Goal: Task Accomplishment & Management: Manage account settings

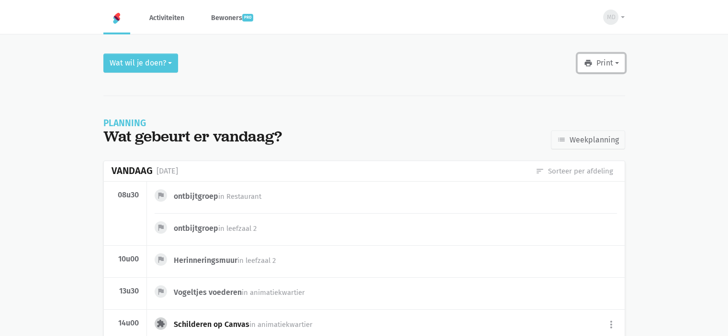
click at [590, 65] on icon "print" at bounding box center [587, 63] width 9 height 9
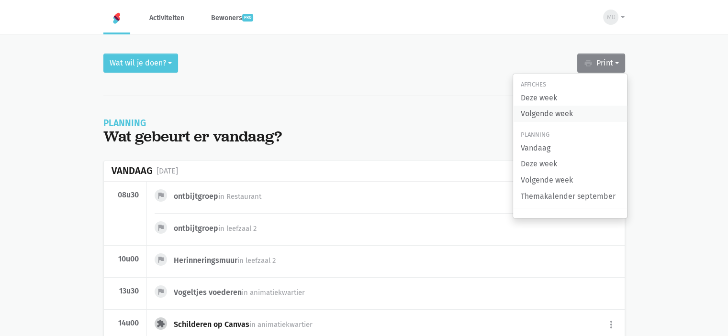
click at [543, 118] on link "Volgende week" at bounding box center [570, 114] width 114 height 16
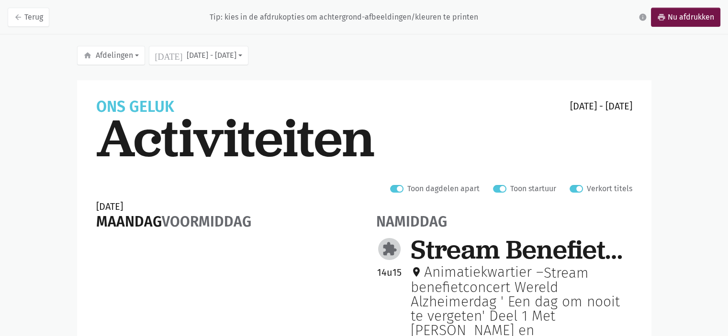
click at [570, 181] on div "Ons Geluk 22 - 28 sep Activiteiten" at bounding box center [364, 145] width 536 height 91
click at [573, 181] on div "Ons Geluk 22 - 28 sep Activiteiten" at bounding box center [364, 145] width 536 height 91
click at [555, 188] on label "Toon startuur" at bounding box center [533, 189] width 46 height 12
click at [500, 188] on input "Toon startuur" at bounding box center [497, 188] width 8 height 10
drag, startPoint x: 486, startPoint y: 193, endPoint x: 495, endPoint y: 197, distance: 10.3
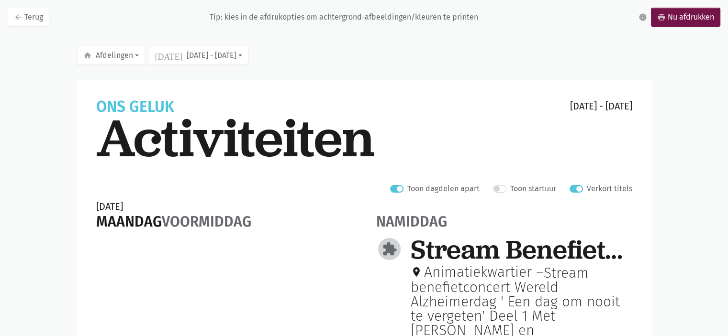
click at [510, 191] on label "Toon startuur" at bounding box center [533, 189] width 46 height 12
click at [499, 191] on input "Toon startuur" at bounding box center [497, 188] width 8 height 10
checkbox input "true"
click at [587, 189] on label "Verkort titels" at bounding box center [609, 189] width 45 height 12
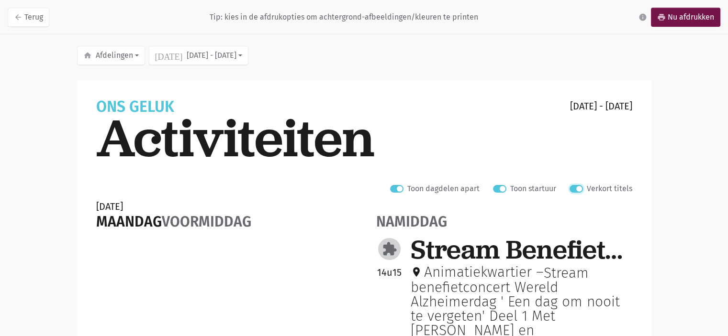
click at [577, 189] on input "Verkort titels" at bounding box center [573, 188] width 8 height 10
checkbox input "false"
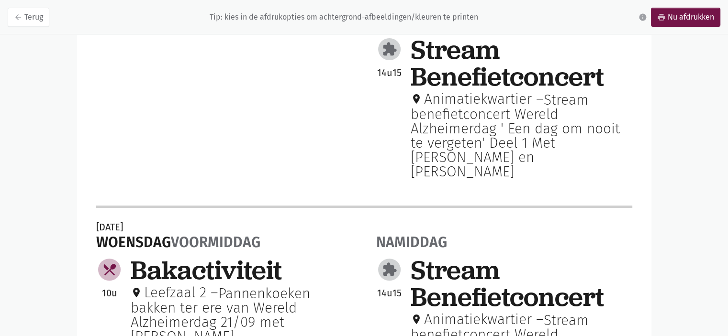
scroll to position [188, 0]
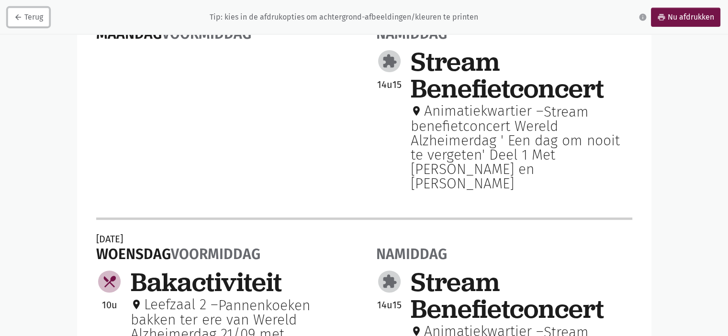
click at [30, 20] on link "arrow_back Terug" at bounding box center [29, 17] width 42 height 19
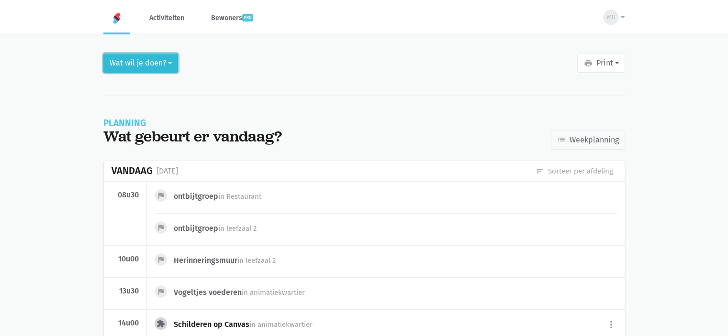
click at [156, 65] on button "Wat wil je doen?" at bounding box center [140, 63] width 75 height 19
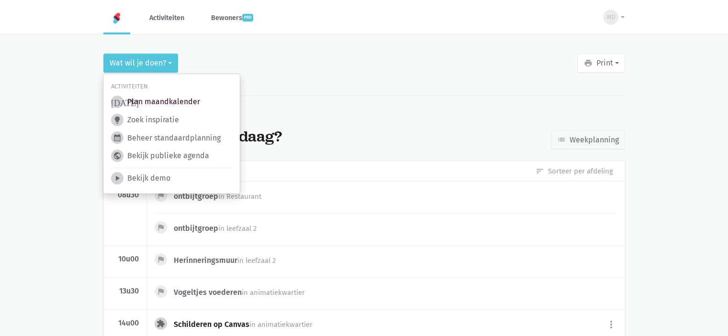
click at [148, 102] on link "today Plan maandkalender" at bounding box center [155, 102] width 89 height 12
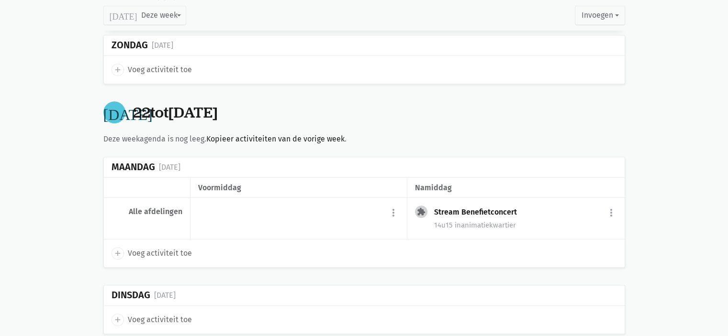
scroll to position [484, 0]
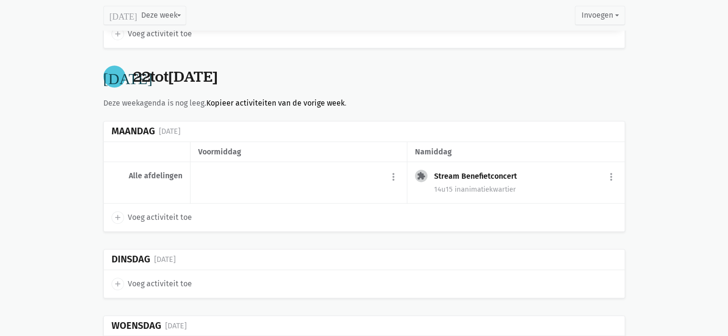
click at [220, 103] on link "Kopieer activiteiten van de vorige week" at bounding box center [275, 103] width 138 height 9
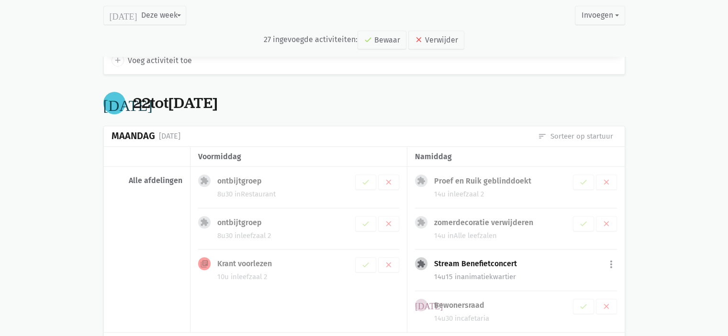
scroll to position [511, 0]
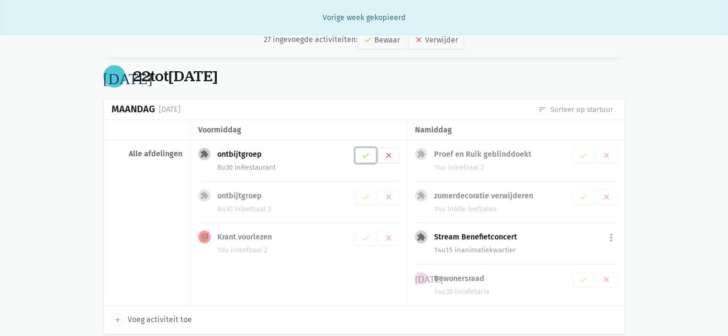
click at [369, 152] on icon "check" at bounding box center [365, 155] width 9 height 9
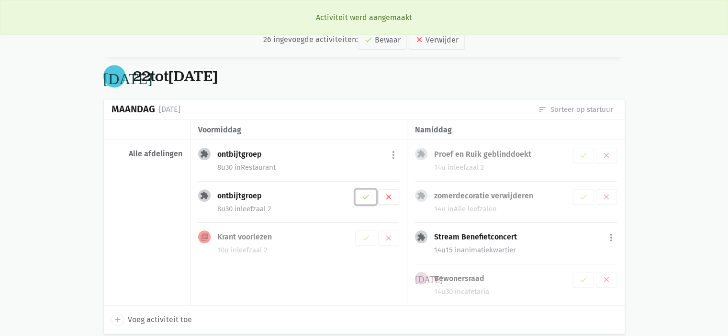
click at [366, 195] on icon "check" at bounding box center [365, 197] width 9 height 9
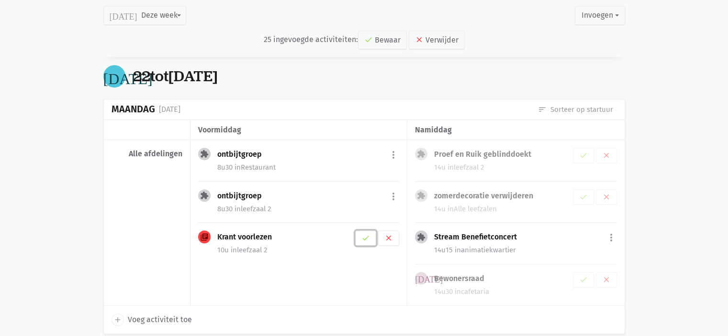
click at [368, 237] on icon "check" at bounding box center [365, 238] width 9 height 9
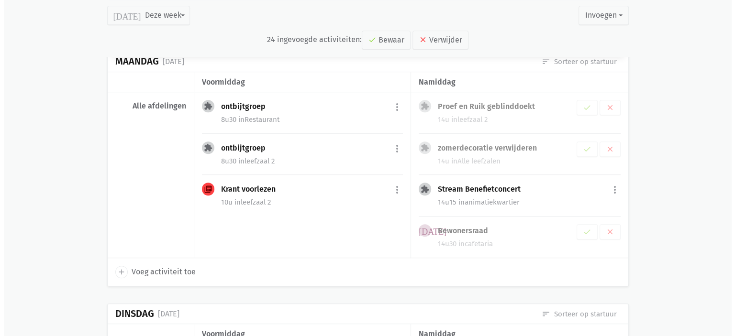
scroll to position [546, 0]
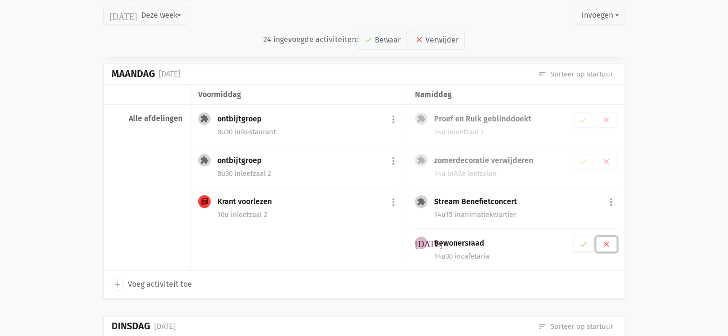
click at [604, 243] on icon "clear" at bounding box center [606, 244] width 9 height 9
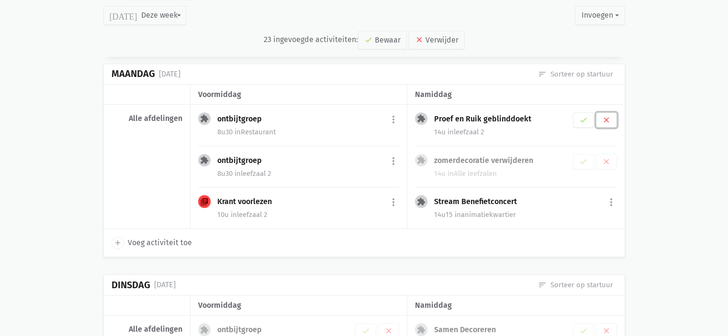
click at [606, 116] on icon "clear" at bounding box center [606, 120] width 9 height 9
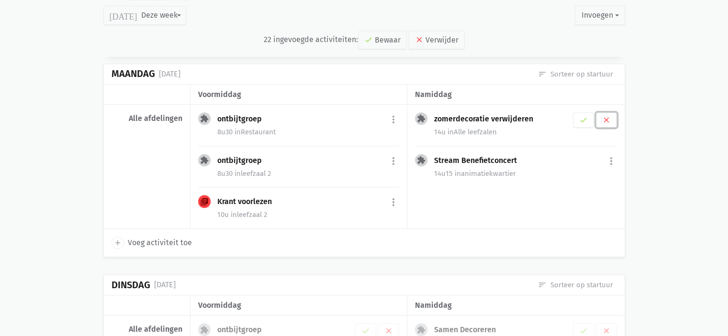
click at [609, 117] on icon "clear" at bounding box center [606, 120] width 9 height 9
click at [613, 117] on button "more_vert" at bounding box center [610, 120] width 11 height 18
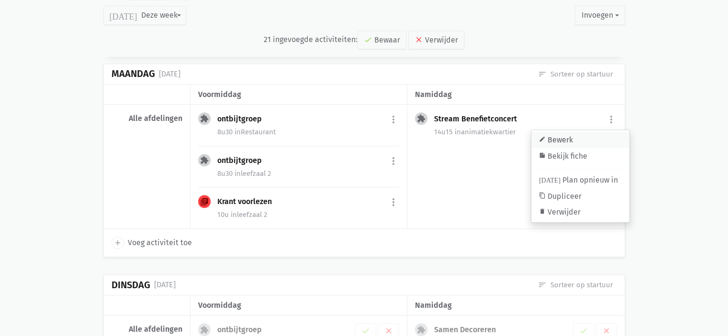
click at [586, 139] on link "edit Bewerk" at bounding box center [580, 140] width 98 height 16
select select "14:15"
select select "15:30"
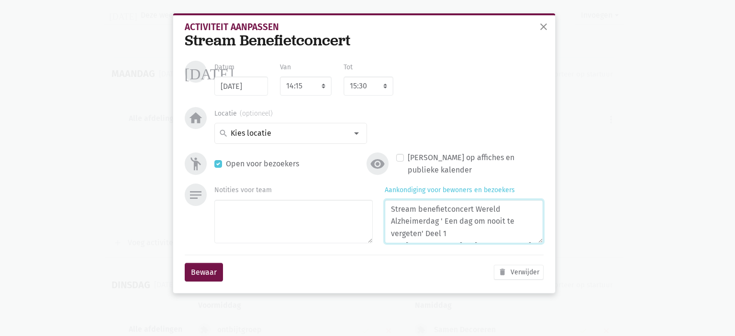
click at [487, 237] on textarea "Stream benefietconcert Wereld Alzheimerdag ' Een dag om nooit te vergeten' Deel…" at bounding box center [464, 222] width 158 height 44
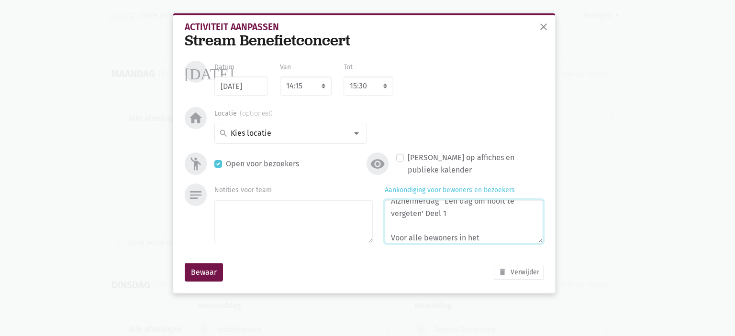
scroll to position [36, 0]
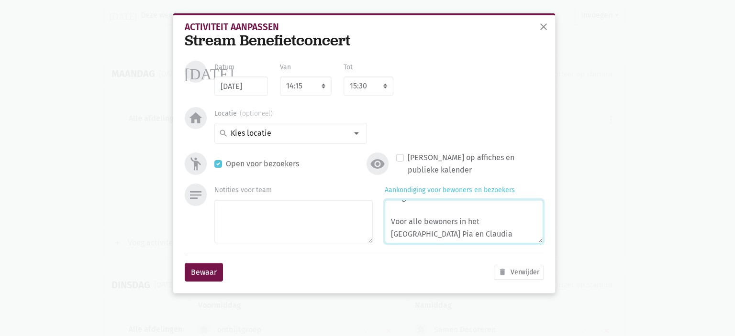
drag, startPoint x: 509, startPoint y: 236, endPoint x: 387, endPoint y: 224, distance: 123.1
click at [387, 224] on textarea "Stream benefietconcert Wereld Alzheimerdag ' Een dag om nooit te vergeten' Deel…" at bounding box center [464, 222] width 158 height 44
type textarea "Stream benefietconcert Wereld Alzheimerdag ' Een dag om nooit te vergeten' Deel…"
click at [381, 86] on select "8:00 8:15 8:30 8:45 9:00 9:15 9:30 9:45 10:00 10:15 10:30 10:45 11:00 11:15 11:…" at bounding box center [369, 86] width 50 height 19
select select "15:45"
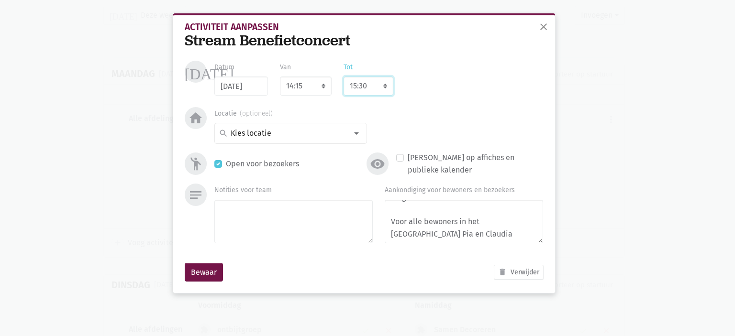
click at [344, 77] on select "8:00 8:15 8:30 8:45 9:00 9:15 9:30 9:45 10:00 10:15 10:30 10:45 11:00 11:15 11:…" at bounding box center [369, 86] width 50 height 19
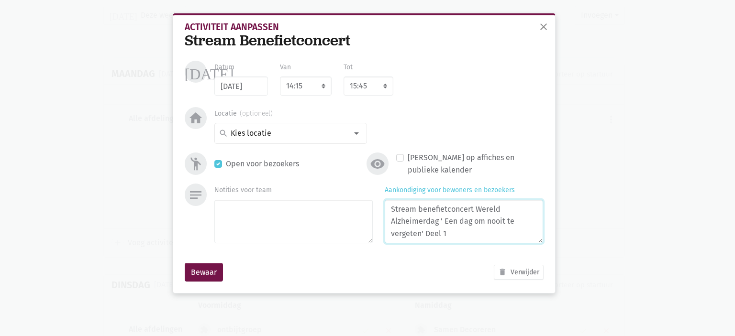
click at [472, 239] on textarea "Stream benefietconcert Wereld Alzheimerdag ' Een dag om nooit te vergeten' Deel…" at bounding box center [464, 222] width 158 height 44
click at [505, 225] on textarea "Stream benefietconcert Wereld Alzheimerdag ' Een dag om nooit te vergeten' Deel…" at bounding box center [464, 222] width 158 height 44
type textarea "Stream benefietconcert Wereld Alzheimerdag ' Een dag om nooit te vergeten' Deel…"
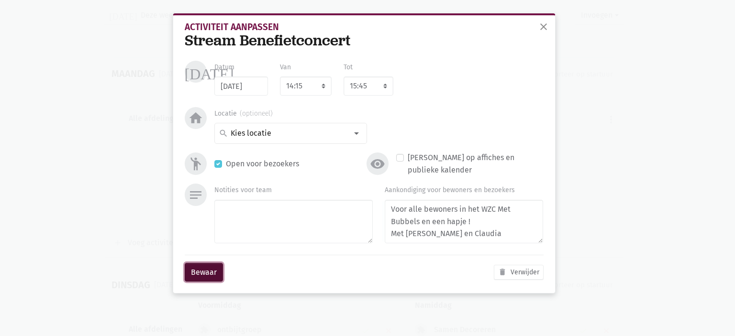
click at [197, 267] on button "Bewaar" at bounding box center [204, 272] width 38 height 19
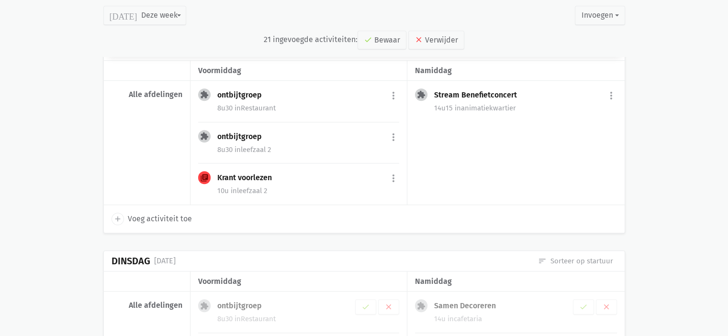
scroll to position [666, 0]
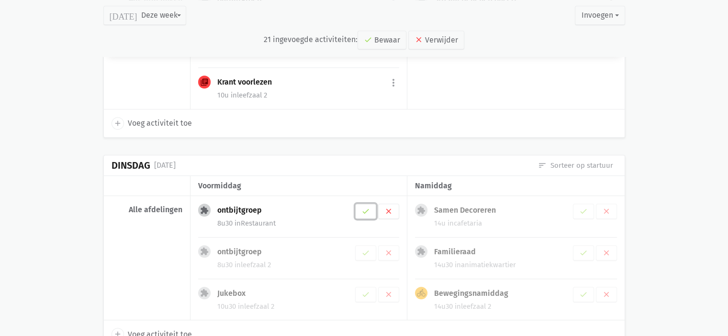
click at [367, 208] on icon "check" at bounding box center [365, 211] width 9 height 9
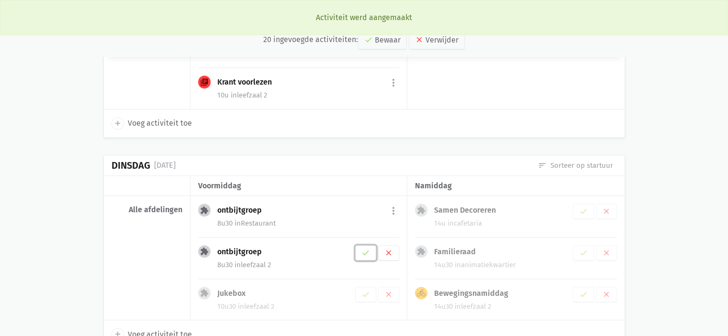
click at [362, 250] on icon "check" at bounding box center [365, 253] width 9 height 9
click at [367, 293] on icon "check" at bounding box center [365, 294] width 9 height 9
click at [604, 207] on icon "clear" at bounding box center [606, 211] width 9 height 9
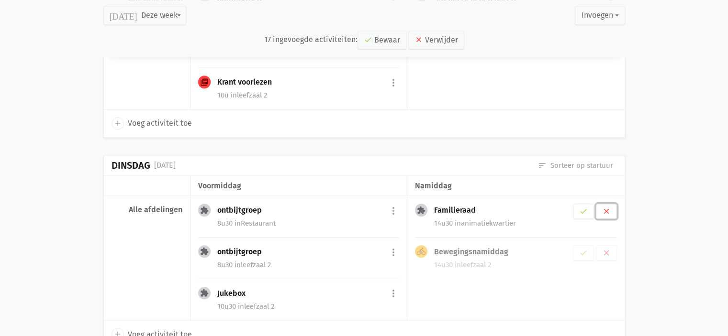
click at [603, 208] on icon "clear" at bounding box center [606, 211] width 9 height 9
click at [579, 210] on icon "check" at bounding box center [583, 211] width 9 height 9
click at [610, 206] on button "more_vert" at bounding box center [610, 211] width 11 height 18
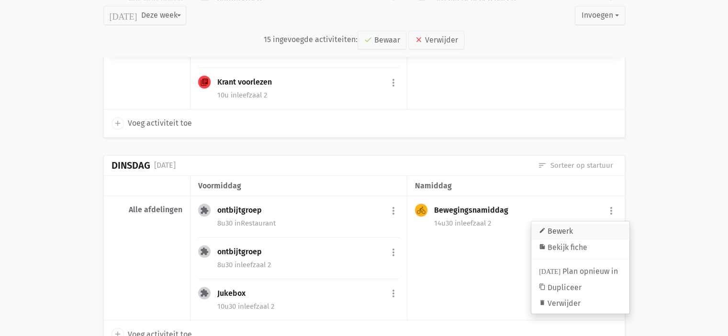
click at [585, 231] on link "edit Bewerk" at bounding box center [580, 231] width 98 height 16
select select "14:30"
select select "15:30"
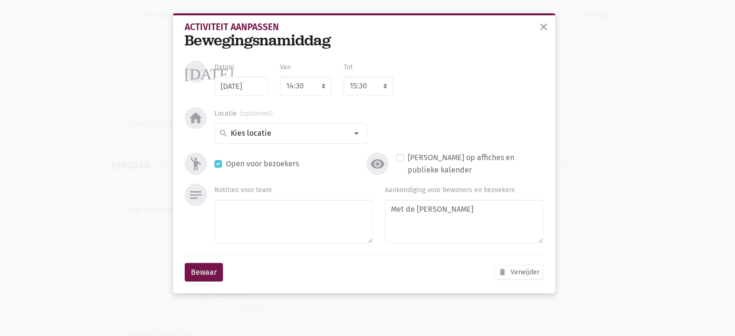
click at [335, 114] on div "Locatie search Alle leefzalen animatiekwartier binnentuin cafetaria dolfijn kap…" at bounding box center [290, 125] width 153 height 37
click at [316, 132] on input at bounding box center [288, 133] width 118 height 12
type input "anima"
click at [336, 168] on span "anima (selecteer en maak nieuwe)" at bounding box center [291, 171] width 152 height 12
click at [300, 137] on input at bounding box center [288, 133] width 118 height 12
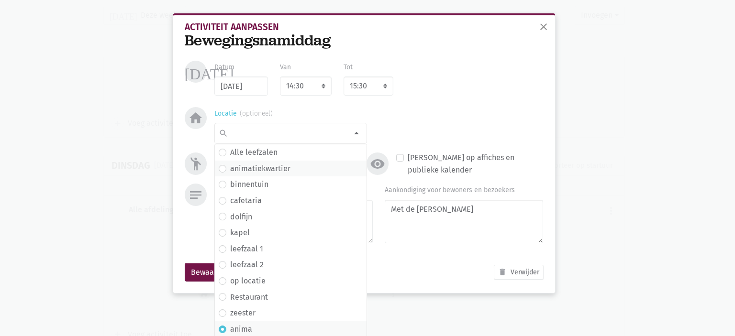
click at [273, 166] on label "animatiekwartier" at bounding box center [260, 169] width 60 height 12
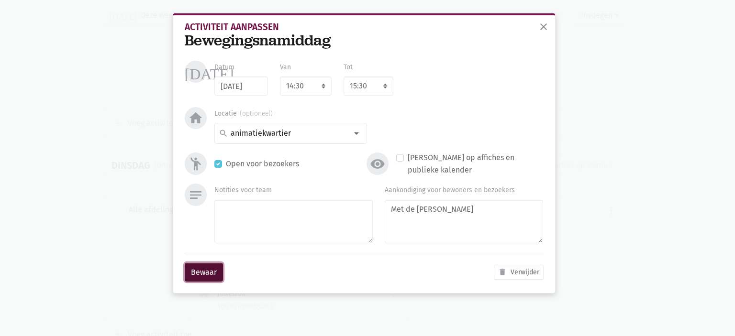
click at [203, 273] on button "Bewaar" at bounding box center [204, 272] width 38 height 19
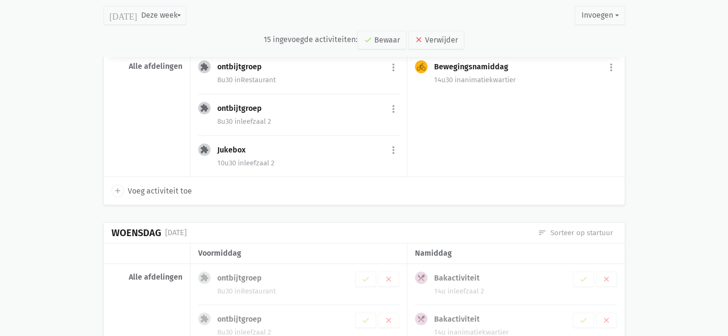
scroll to position [846, 0]
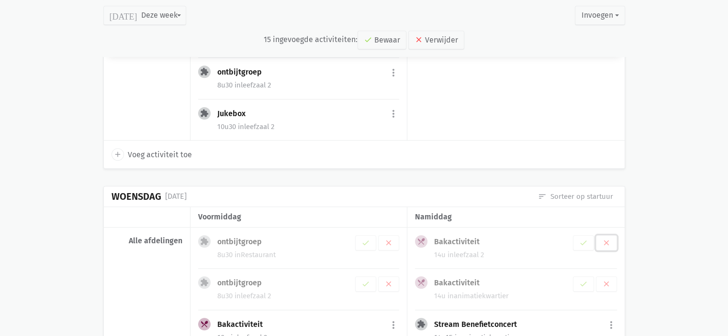
click at [611, 238] on button "clear" at bounding box center [606, 242] width 21 height 15
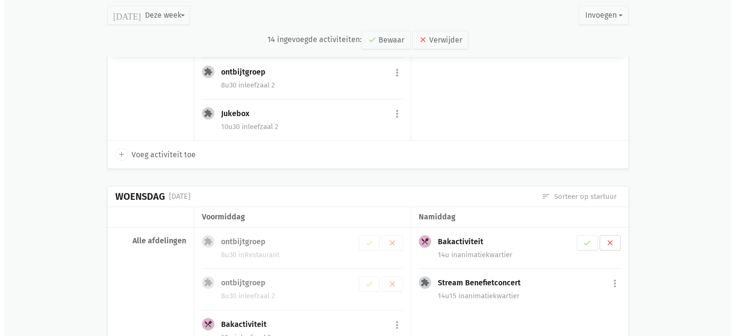
scroll to position [867, 0]
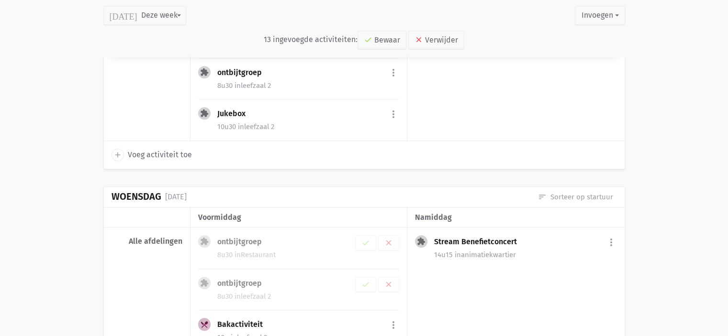
click at [610, 240] on button "more_vert" at bounding box center [610, 242] width 11 height 18
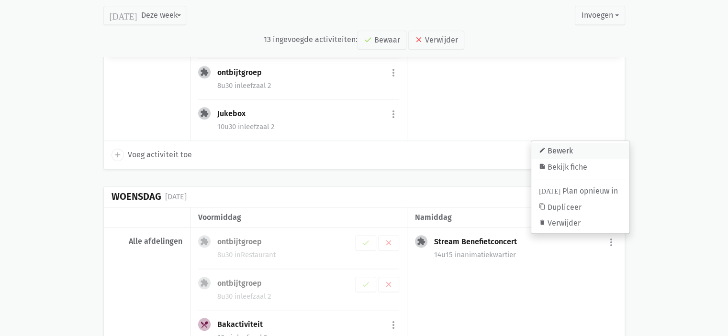
click at [580, 145] on link "edit Bewerk" at bounding box center [580, 151] width 98 height 16
select select "14:15"
select select "15:15"
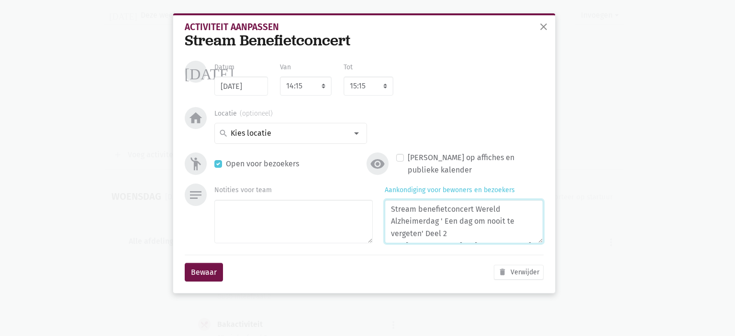
click at [471, 235] on textarea "Stream benefietconcert Wereld Alzheimerdag ' Een dag om nooit te vergeten' Deel…" at bounding box center [464, 222] width 158 height 44
paste textarea "Voor alle bewoners in het WZC"
type textarea "Stream benefietconcert Wereld Alzheimerdag ' Een dag om nooit te vergeten' Deel…"
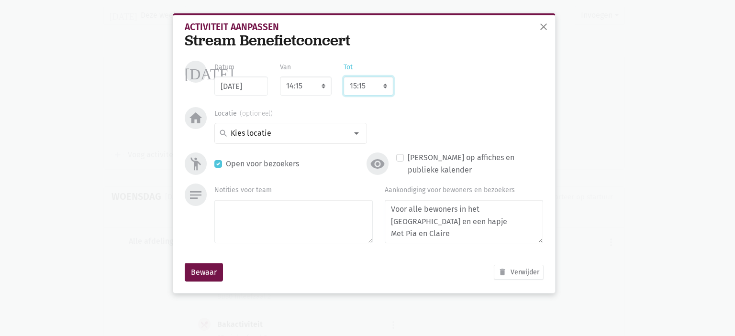
click at [391, 86] on select "8:00 8:15 8:30 8:45 9:00 9:15 9:30 9:45 10:00 10:15 10:30 10:45 11:00 11:15 11:…" at bounding box center [369, 86] width 50 height 19
click at [382, 89] on select "8:00 8:15 8:30 8:45 9:00 9:15 9:30 9:45 10:00 10:15 10:30 10:45 11:00 11:15 11:…" at bounding box center [369, 86] width 50 height 19
click at [383, 89] on select "8:00 8:15 8:30 8:45 9:00 9:15 9:30 9:45 10:00 10:15 10:30 10:45 11:00 11:15 11:…" at bounding box center [369, 86] width 50 height 19
select select "15:30"
click at [344, 77] on select "8:00 8:15 8:30 8:45 9:00 9:15 9:30 9:45 10:00 10:15 10:30 10:45 11:00 11:15 11:…" at bounding box center [369, 86] width 50 height 19
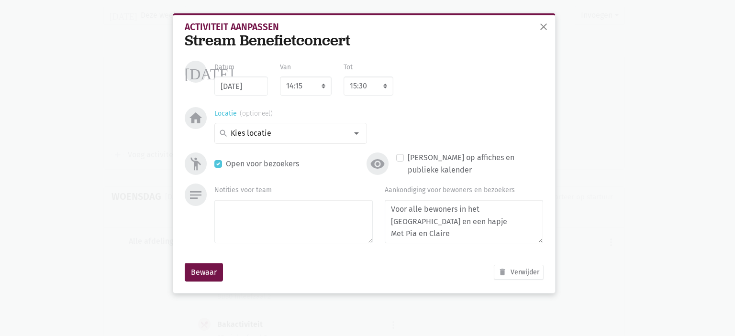
click at [319, 128] on input at bounding box center [288, 133] width 118 height 12
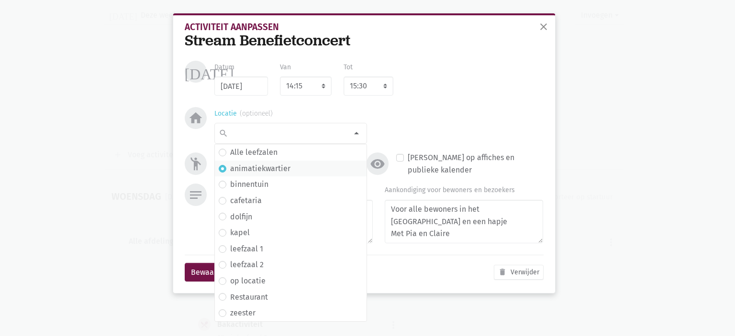
click at [281, 165] on label "animatiekwartier" at bounding box center [260, 169] width 60 height 12
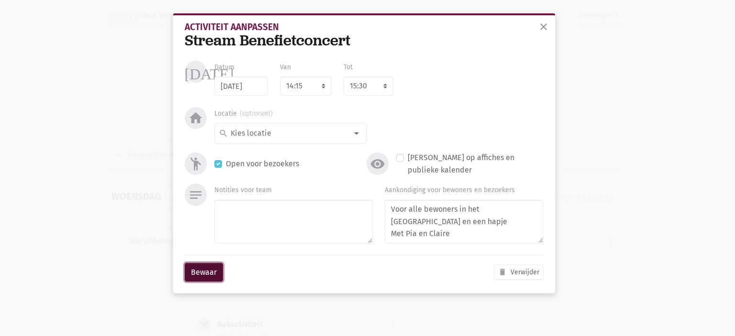
click at [193, 273] on button "Bewaar" at bounding box center [204, 272] width 38 height 19
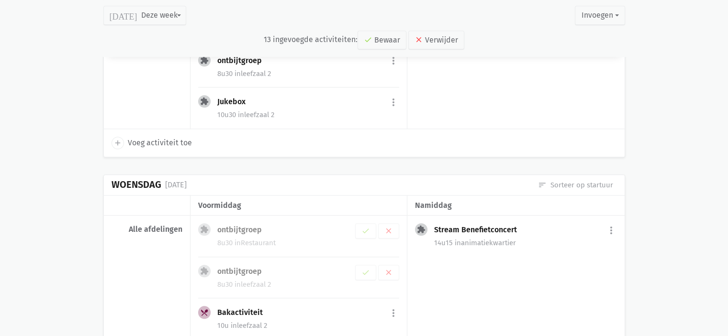
scroll to position [867, 0]
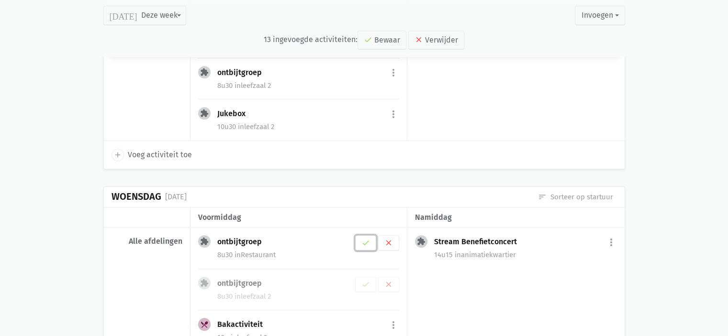
click at [363, 239] on icon "check" at bounding box center [365, 243] width 9 height 9
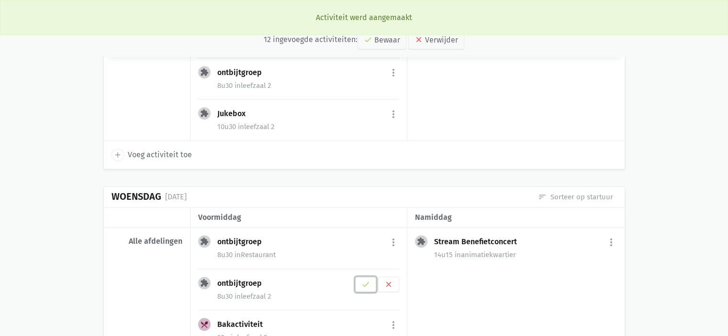
click at [367, 283] on icon "check" at bounding box center [365, 284] width 9 height 9
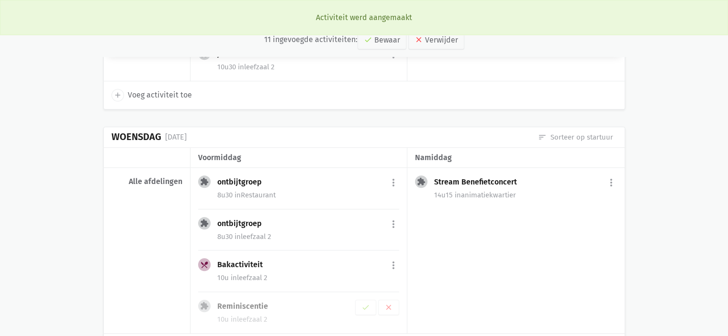
scroll to position [939, 0]
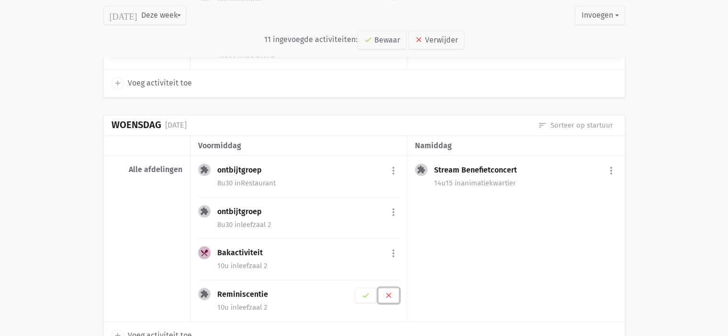
click at [390, 291] on icon "clear" at bounding box center [388, 295] width 9 height 9
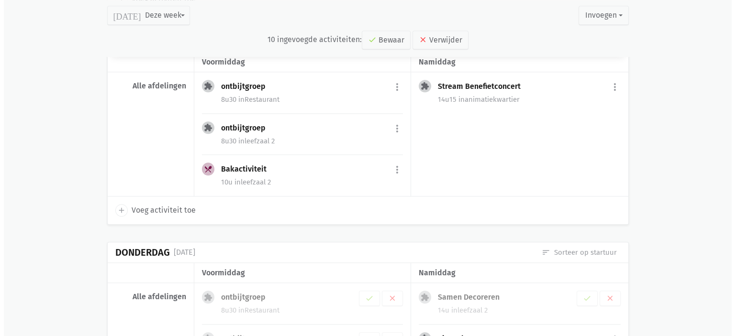
scroll to position [1131, 0]
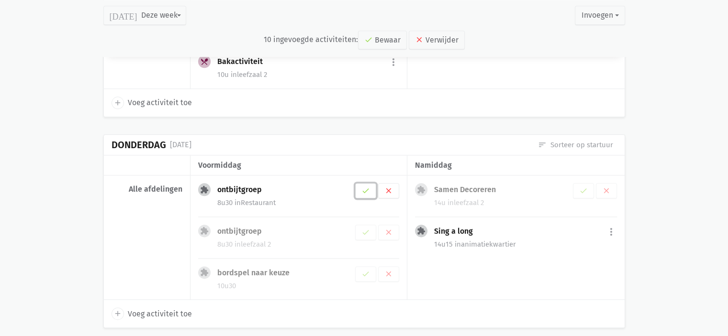
click at [367, 187] on icon "check" at bounding box center [365, 191] width 9 height 9
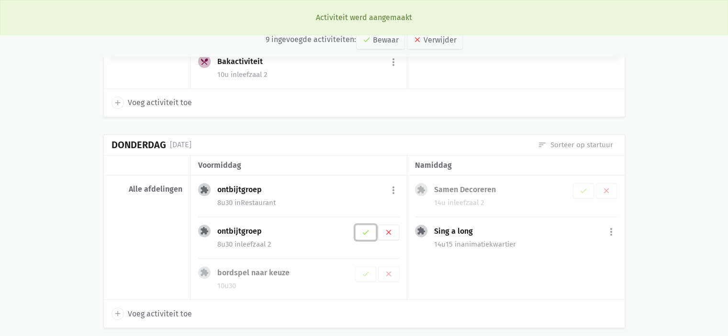
click at [366, 229] on icon "check" at bounding box center [365, 232] width 9 height 9
click at [369, 270] on icon "check" at bounding box center [365, 274] width 9 height 9
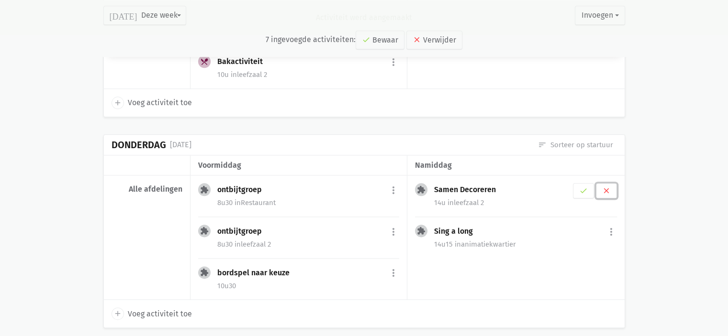
click at [603, 188] on icon "clear" at bounding box center [606, 191] width 9 height 9
click at [610, 182] on button "more_vert" at bounding box center [610, 190] width 11 height 18
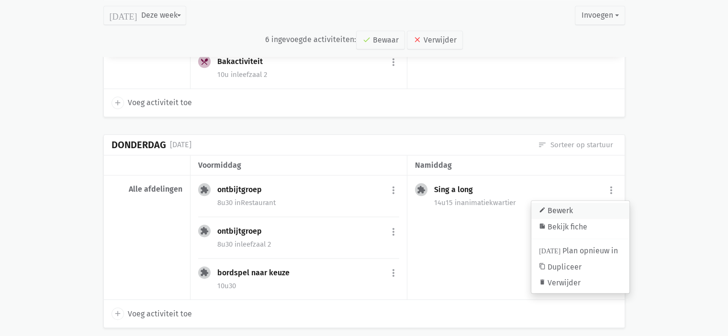
click at [589, 208] on link "edit Bewerk" at bounding box center [580, 211] width 98 height 16
select select "14:15"
select select "15:15"
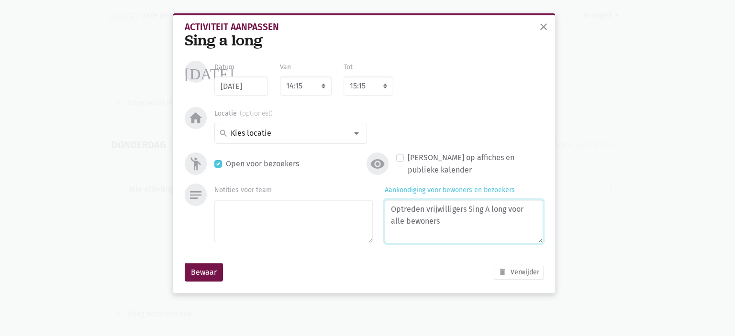
click at [467, 219] on textarea "Optreden vrijwilligers Sing A long voor alle bewoners" at bounding box center [464, 222] width 158 height 44
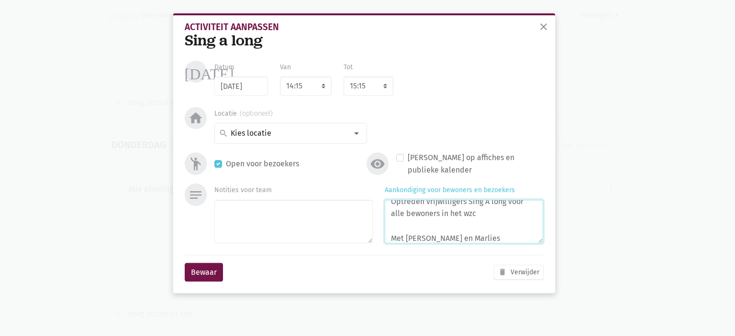
type textarea "Optreden vrijwilligers Sing A long voor alle bewoners in het wzc Met Claire en …"
click at [364, 87] on select "8:00 8:15 8:30 8:45 9:00 9:15 9:30 9:45 10:00 10:15 10:30 10:45 11:00 11:15 11:…" at bounding box center [369, 86] width 50 height 19
select select "15:30"
click at [344, 77] on select "8:00 8:15 8:30 8:45 9:00 9:15 9:30 9:45 10:00 10:15 10:30 10:45 11:00 11:15 11:…" at bounding box center [369, 86] width 50 height 19
click at [292, 139] on div "search" at bounding box center [290, 133] width 153 height 21
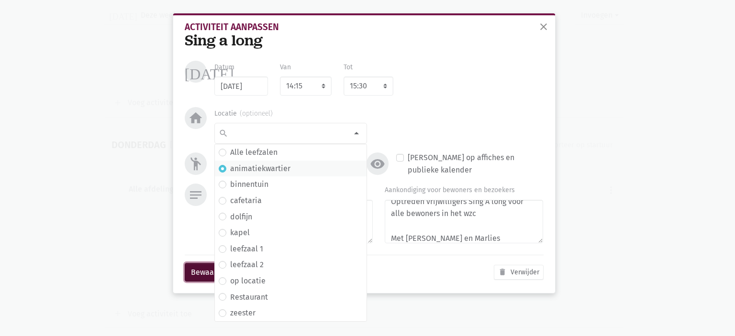
click at [193, 266] on button "Bewaar" at bounding box center [204, 272] width 38 height 19
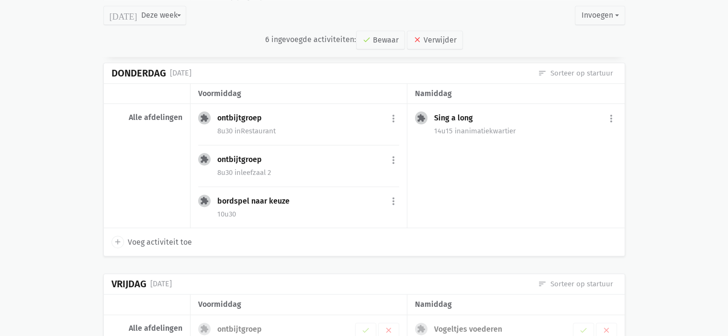
scroll to position [1286, 0]
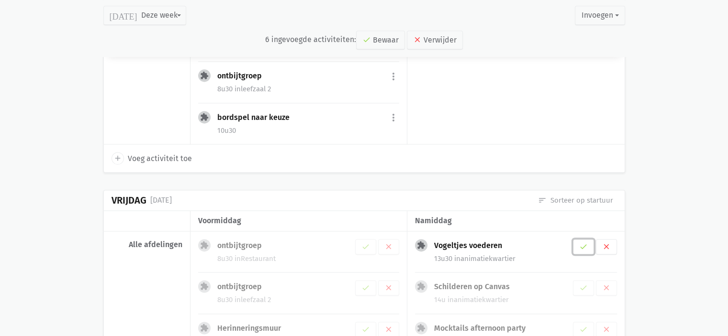
click at [582, 243] on icon "check" at bounding box center [583, 247] width 9 height 9
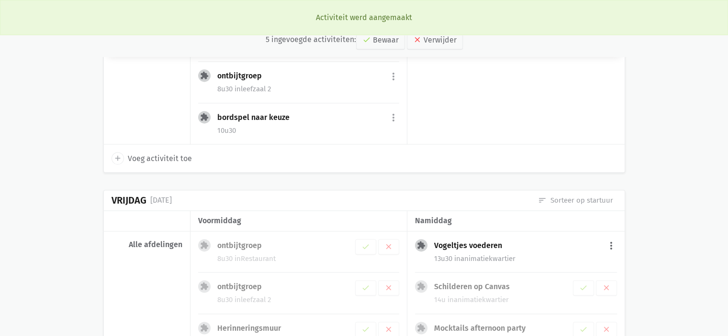
click at [612, 244] on button "more_vert" at bounding box center [610, 246] width 11 height 18
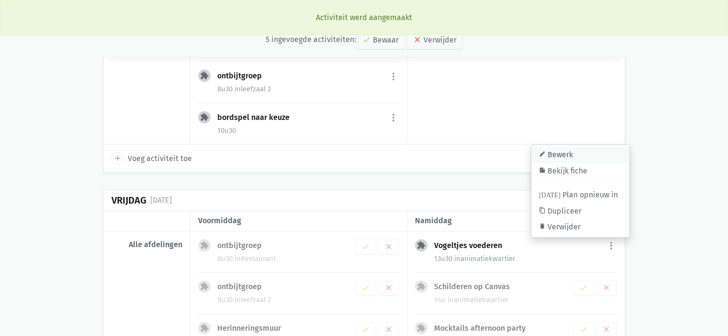
click at [574, 151] on link "edit Bewerk" at bounding box center [580, 155] width 98 height 16
select select "13:30"
select select "14:00"
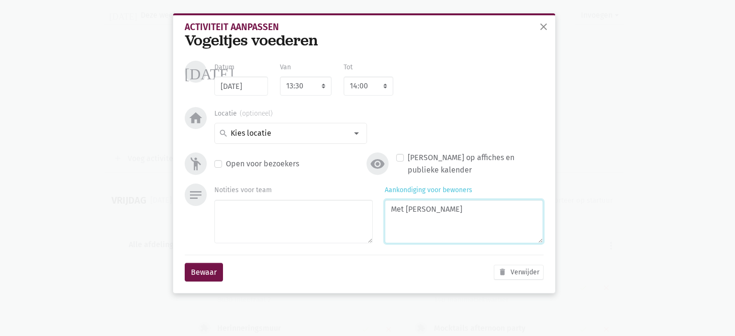
drag, startPoint x: 411, startPoint y: 227, endPoint x: 432, endPoint y: 221, distance: 21.2
click at [432, 214] on textarea "Met Pia" at bounding box center [464, 222] width 158 height 44
type textarea "Met [PERSON_NAME]"
click at [210, 277] on button "Bewaar" at bounding box center [204, 272] width 38 height 19
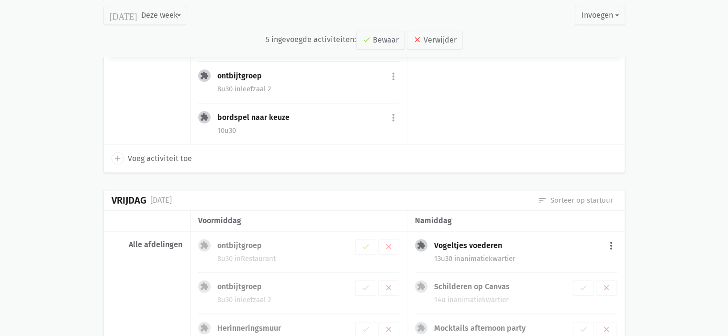
click at [611, 242] on button "more_vert" at bounding box center [610, 246] width 11 height 18
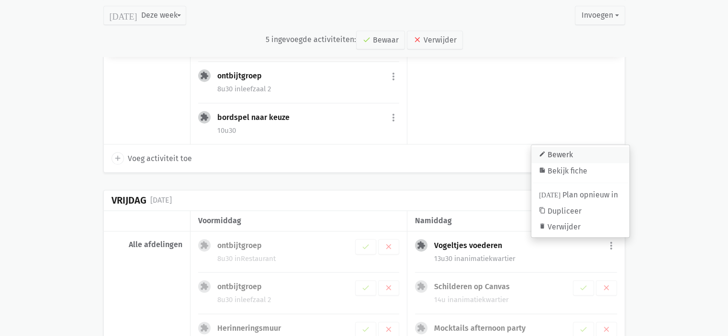
click at [575, 147] on link "edit Bewerk" at bounding box center [580, 155] width 98 height 16
select select "13:30"
select select "14:00"
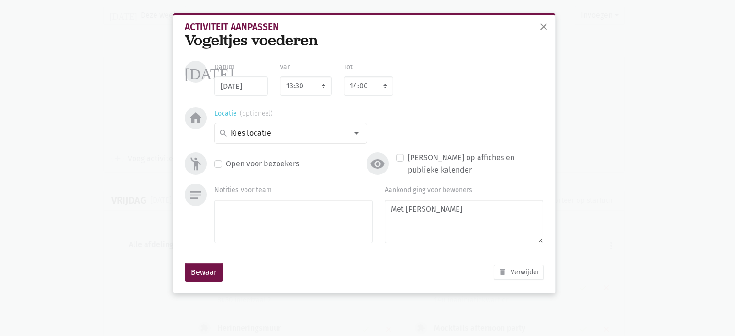
click at [326, 133] on input at bounding box center [288, 133] width 118 height 12
type input "re"
click at [290, 149] on span "Restaurant" at bounding box center [291, 152] width 144 height 12
click at [203, 273] on button "Bewaar" at bounding box center [204, 272] width 38 height 19
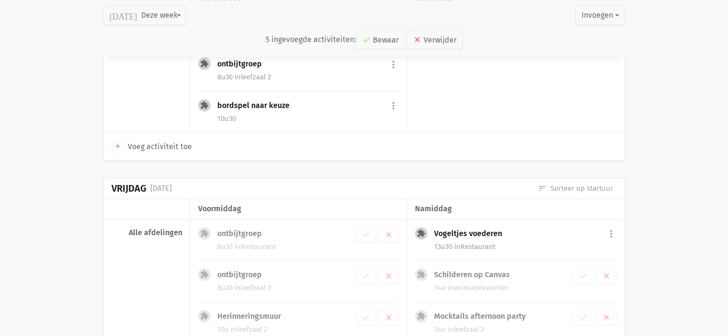
scroll to position [1370, 0]
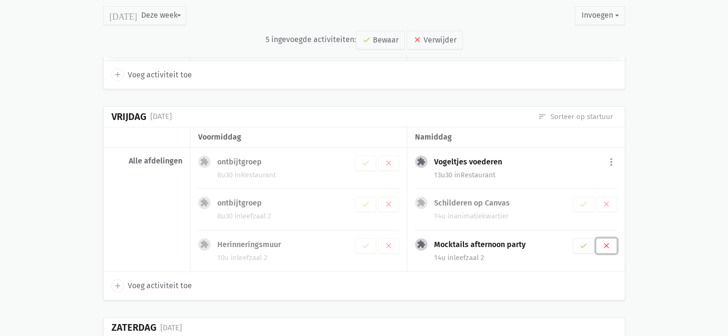
click at [610, 241] on button "clear" at bounding box center [606, 245] width 21 height 15
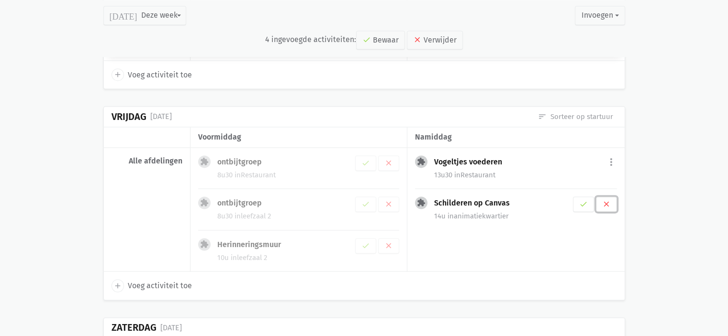
click at [607, 200] on icon "clear" at bounding box center [606, 204] width 9 height 9
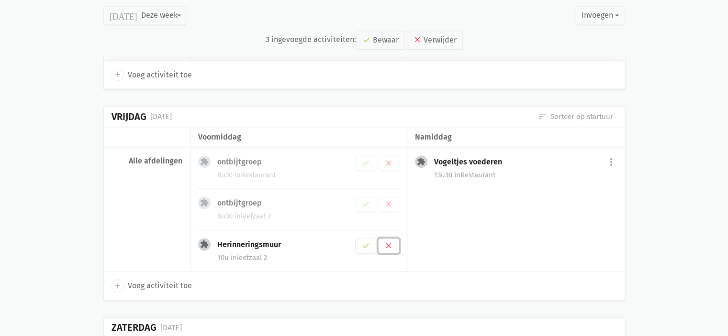
click at [392, 242] on icon "clear" at bounding box center [388, 246] width 9 height 9
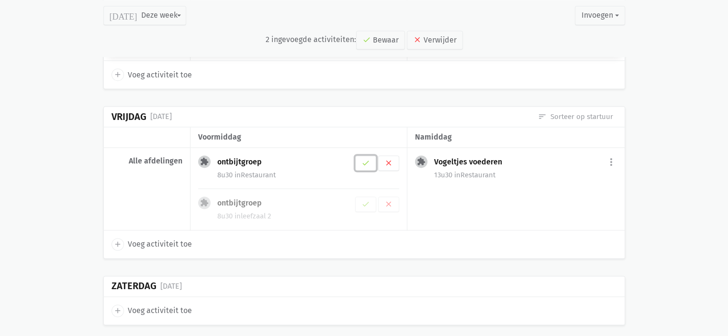
click at [364, 163] on button "check" at bounding box center [365, 162] width 21 height 15
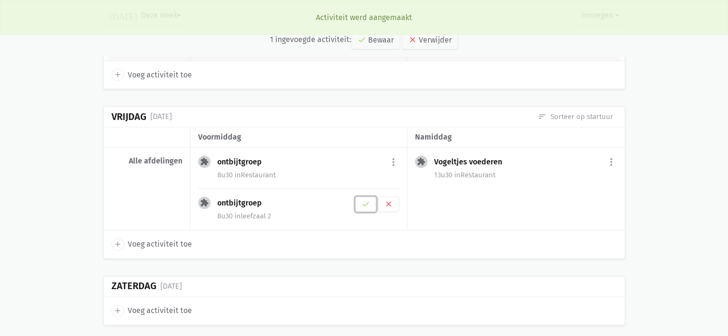
click at [367, 200] on icon "check" at bounding box center [365, 204] width 9 height 9
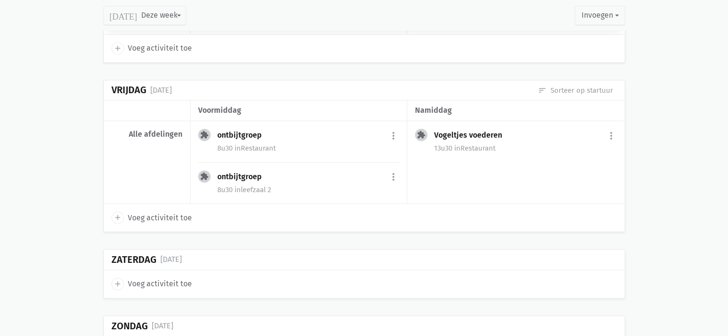
scroll to position [1343, 0]
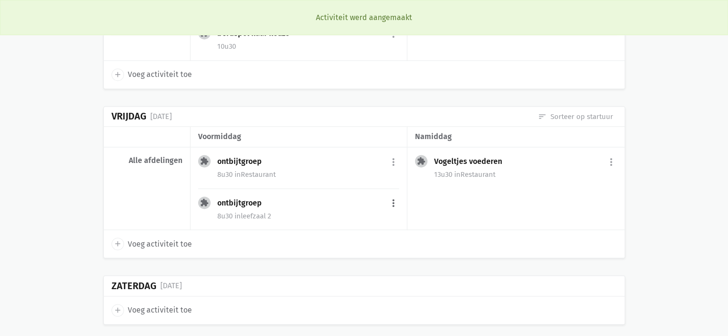
click at [396, 199] on button "more_vert" at bounding box center [393, 204] width 11 height 18
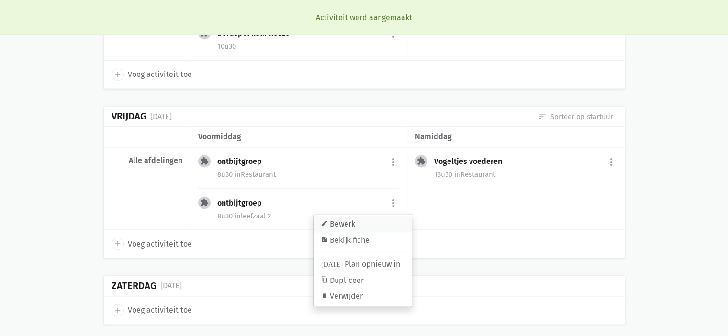
click at [359, 223] on link "edit Bewerk" at bounding box center [362, 224] width 98 height 16
select select "8:30"
select select "9:30"
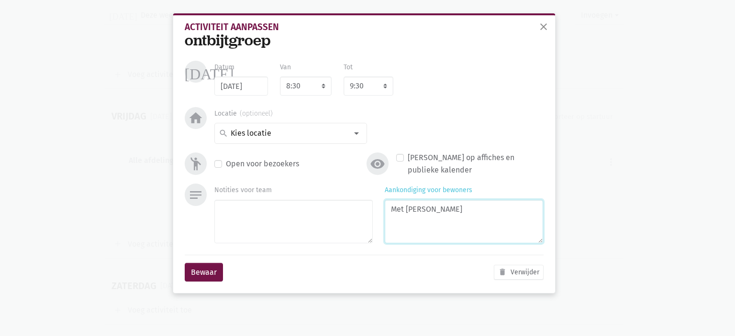
click at [469, 217] on textarea "Met Pia" at bounding box center [464, 222] width 158 height 44
type textarea "Met [PERSON_NAME]"
click at [320, 132] on input at bounding box center [288, 133] width 118 height 12
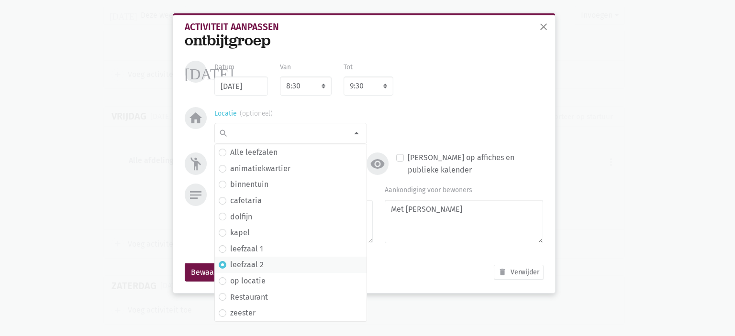
click at [282, 262] on span "leefzaal 2" at bounding box center [291, 265] width 144 height 12
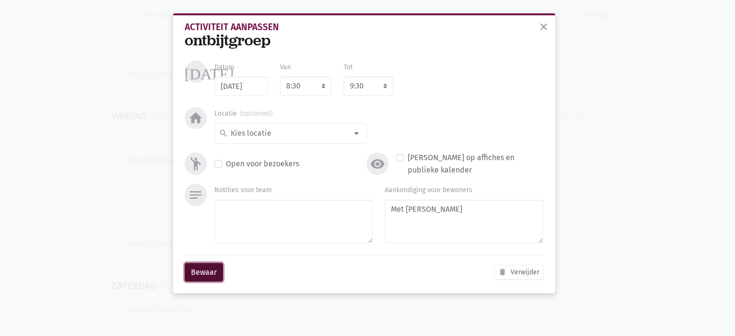
click at [207, 270] on button "Bewaar" at bounding box center [204, 272] width 38 height 19
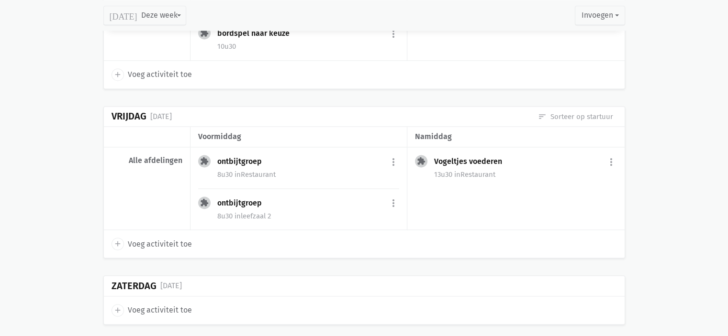
click at [116, 241] on icon "add" at bounding box center [117, 244] width 9 height 9
select select "14:00"
select select "15:00"
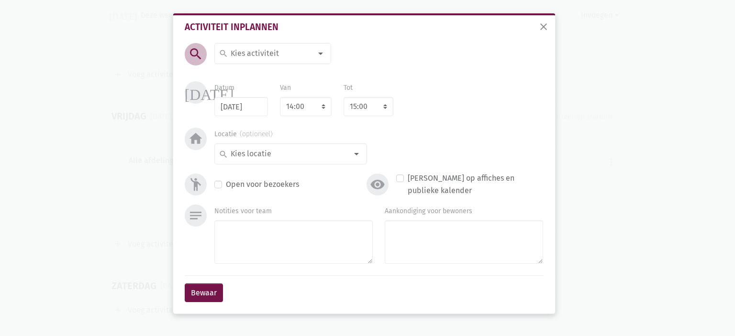
click at [300, 55] on input at bounding box center [270, 53] width 83 height 12
type input "krant"
click at [270, 72] on label "Krant voorlezen" at bounding box center [257, 73] width 54 height 12
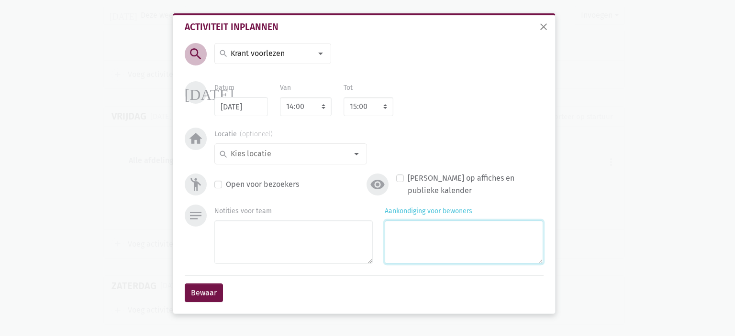
click at [480, 239] on textarea "Aankondiging voor bewoners" at bounding box center [464, 243] width 158 height 44
type textarea "Met [PERSON_NAME]"
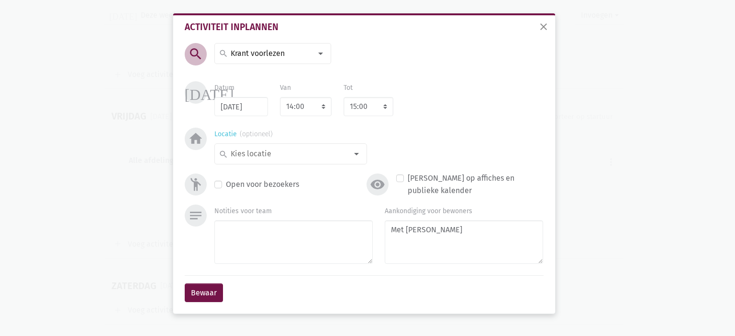
click at [280, 158] on input at bounding box center [288, 154] width 118 height 12
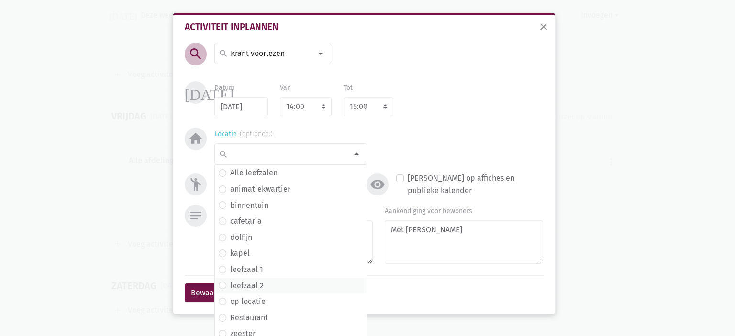
click at [264, 287] on span "leefzaal 2" at bounding box center [291, 286] width 144 height 12
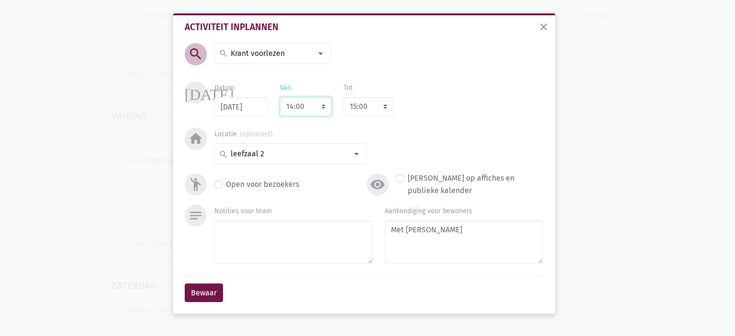
click at [295, 109] on select "7:00 7:15 7:30 7:45 8:00 8:15 8:30 8:45 9:00 9:15 9:30 9:45 10:00 10:15 10:30 1…" at bounding box center [306, 106] width 52 height 19
select select "10:00"
click at [280, 97] on select "7:00 7:15 7:30 7:45 8:00 8:15 8:30 8:45 9:00 9:15 9:30 9:45 10:00 10:15 10:30 1…" at bounding box center [306, 106] width 52 height 19
click at [367, 104] on select "8:00 8:15 8:30 8:45 9:00 9:15 9:30 9:45 10:00 10:15 10:30 10:45 11:00 11:15 11:…" at bounding box center [369, 106] width 50 height 19
select select "11:00"
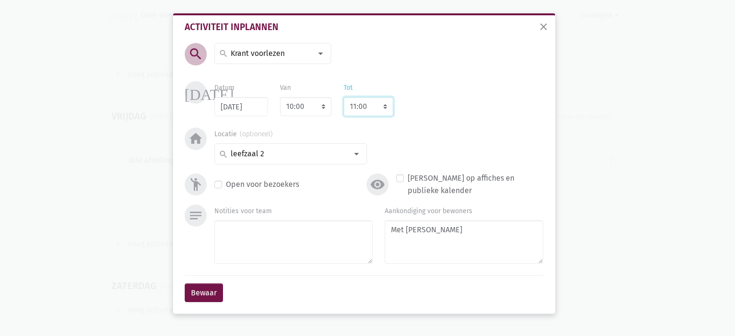
click at [344, 97] on select "8:00 8:15 8:30 8:45 9:00 9:15 9:30 9:45 10:00 10:15 10:30 10:45 11:00 11:15 11:…" at bounding box center [369, 106] width 50 height 19
click at [196, 290] on button "Bewaar" at bounding box center [204, 293] width 38 height 19
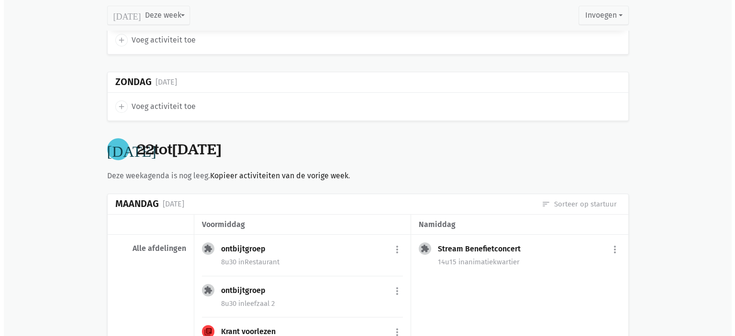
scroll to position [543, 0]
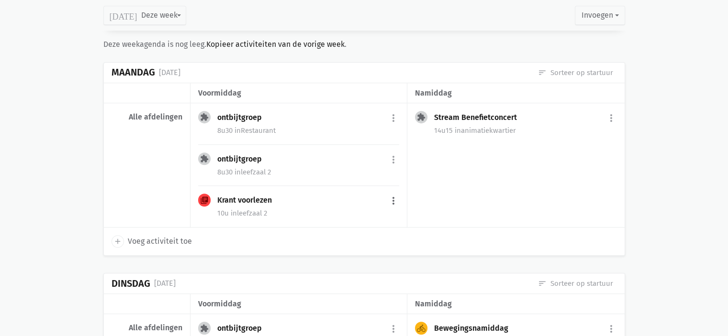
click at [394, 197] on button "more_vert" at bounding box center [393, 201] width 11 height 18
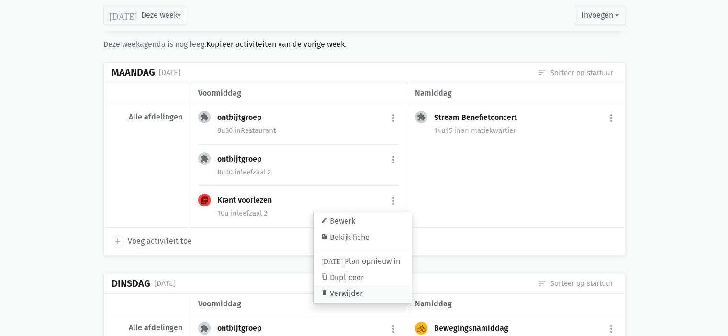
click at [366, 296] on link "delete Verwijder" at bounding box center [362, 294] width 98 height 16
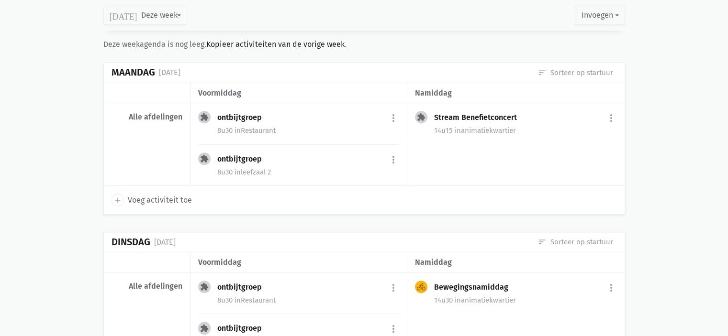
click at [149, 203] on span "Voeg activiteit toe" at bounding box center [160, 200] width 64 height 12
select select "14:00"
select select "15:00"
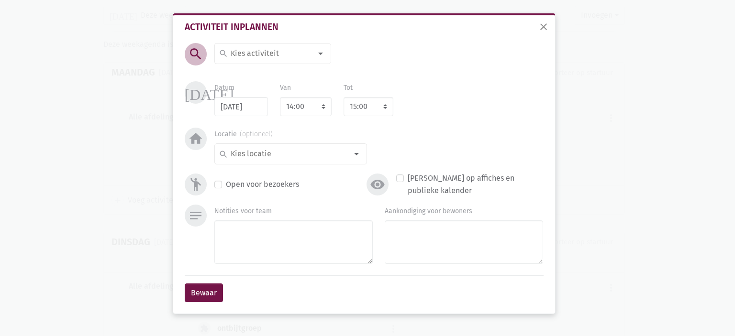
click at [262, 55] on input at bounding box center [270, 53] width 83 height 12
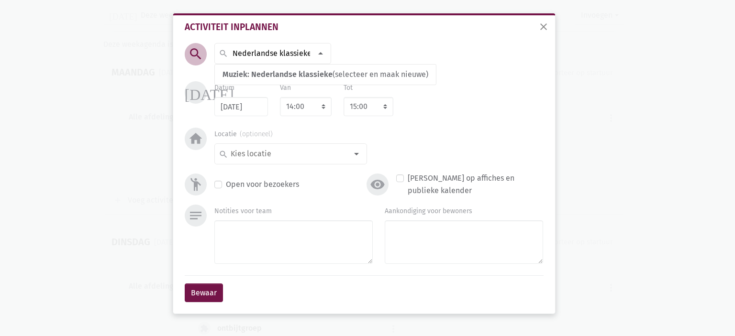
scroll to position [0, 32]
type input "Muziek: Nederlandse klassiekers"
click at [305, 72] on span "Muziek: Nederlandse klassiekers" at bounding box center [280, 74] width 117 height 9
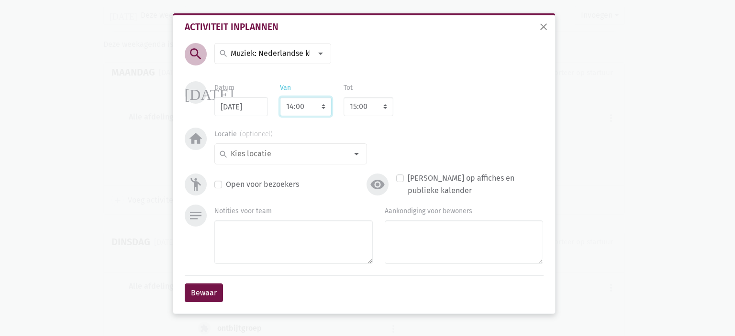
click at [312, 110] on select "7:00 7:15 7:30 7:45 8:00 8:15 8:30 8:45 9:00 9:15 9:30 9:45 10:00 10:15 10:30 1…" at bounding box center [306, 106] width 52 height 19
select select "22:00"
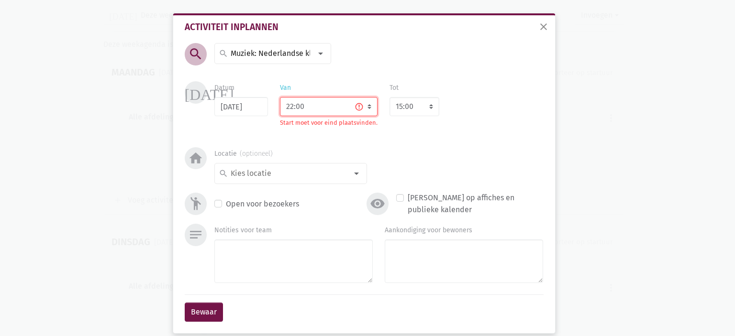
click at [341, 110] on select "7:00 7:15 7:30 7:45 8:00 8:15 8:30 8:45 9:00 9:15 9:30 9:45 10:00 10:15 10:30 1…" at bounding box center [329, 106] width 98 height 19
select select "10:00"
click at [280, 97] on select "7:00 7:15 7:30 7:45 8:00 8:15 8:30 8:45 9:00 9:15 9:30 9:45 10:00 10:15 10:30 1…" at bounding box center [329, 106] width 98 height 19
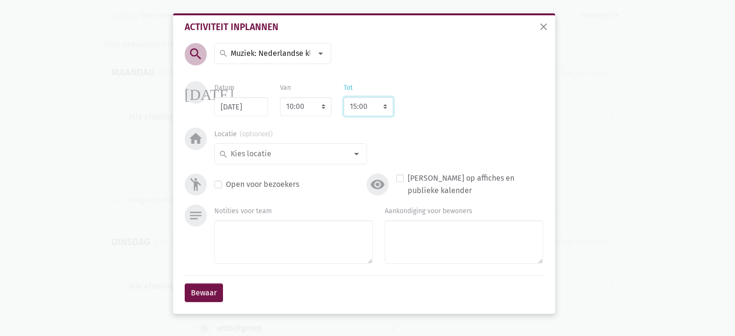
drag, startPoint x: 372, startPoint y: 100, endPoint x: 378, endPoint y: 103, distance: 7.3
click at [372, 101] on select "8:00 8:15 8:30 8:45 9:00 9:15 9:30 9:45 10:00 10:15 10:30 10:45 11:00 11:15 11:…" at bounding box center [369, 106] width 50 height 19
click at [365, 104] on select "8:00 8:15 8:30 8:45 9:00 9:15 9:30 9:45 10:00 10:15 10:30 10:45 11:00 11:15 11:…" at bounding box center [369, 106] width 50 height 19
select select "11:00"
click at [344, 97] on select "8:00 8:15 8:30 8:45 9:00 9:15 9:30 9:45 10:00 10:15 10:30 10:45 11:00 11:15 11:…" at bounding box center [369, 106] width 50 height 19
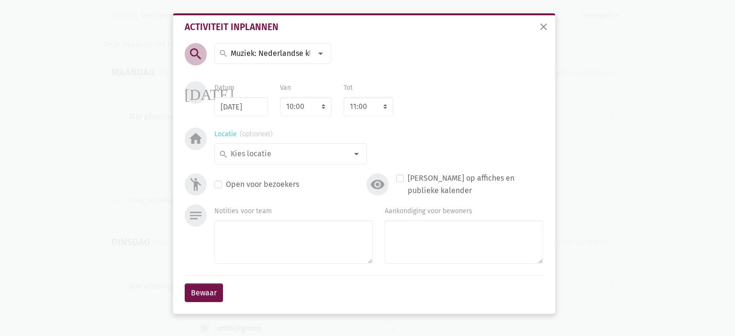
click at [310, 155] on input at bounding box center [288, 154] width 118 height 12
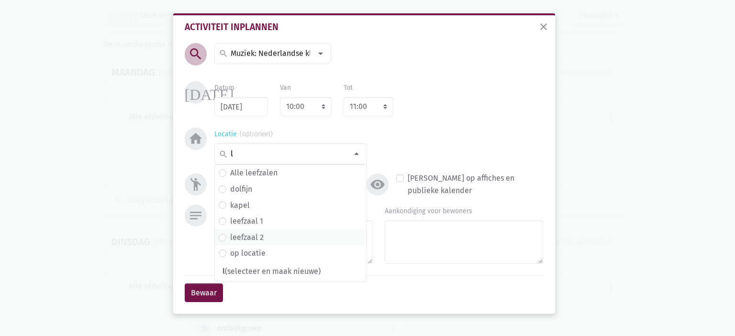
type input "l"
click at [276, 234] on span "leefzaal 2" at bounding box center [291, 238] width 144 height 12
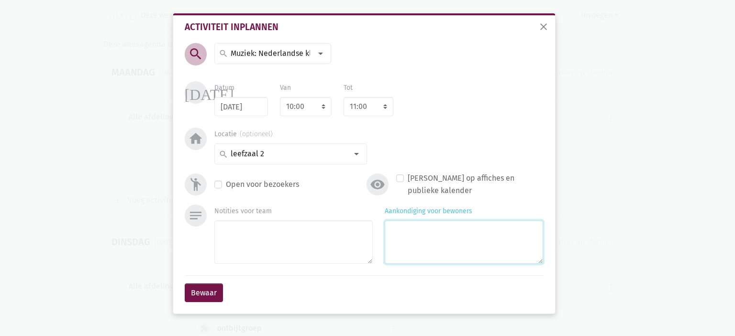
click at [408, 235] on textarea "Aankondiging voor bewoners" at bounding box center [464, 243] width 158 height 44
type textarea "Met Pia"
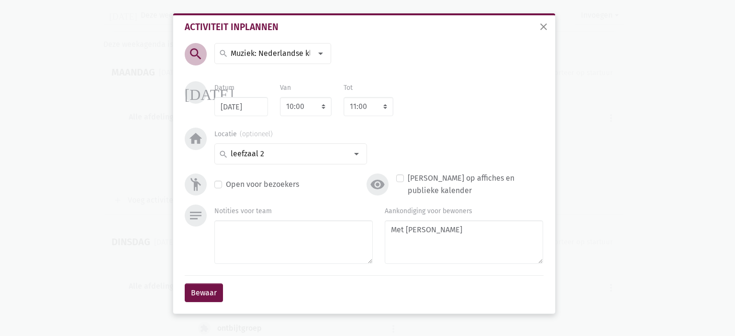
drag, startPoint x: 217, startPoint y: 184, endPoint x: 215, endPoint y: 204, distance: 19.7
click at [226, 184] on label "Open voor bezoekers" at bounding box center [262, 184] width 73 height 12
click at [217, 184] on input "Open voor bezoekers" at bounding box center [218, 183] width 8 height 10
checkbox input "true"
click at [193, 292] on button "Bewaar" at bounding box center [204, 293] width 38 height 19
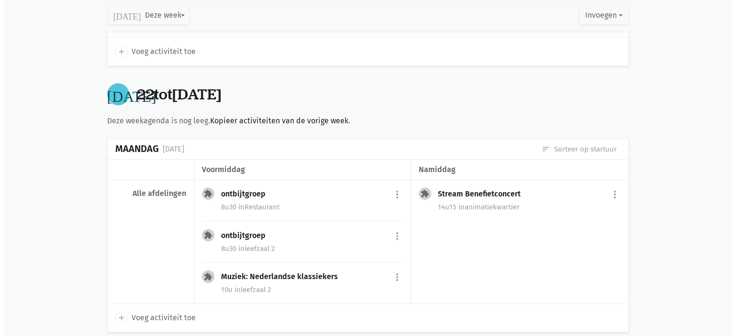
scroll to position [622, 0]
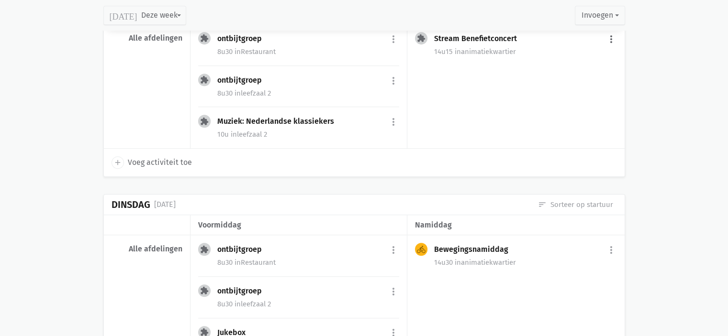
click at [609, 38] on button "more_vert" at bounding box center [610, 39] width 11 height 18
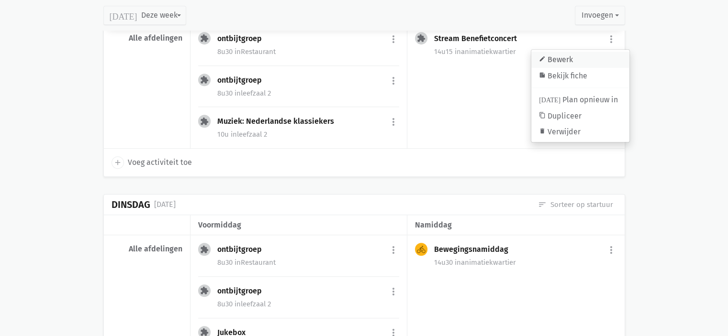
click at [601, 52] on link "edit Bewerk" at bounding box center [580, 60] width 98 height 16
select select "14:15"
select select "15:45"
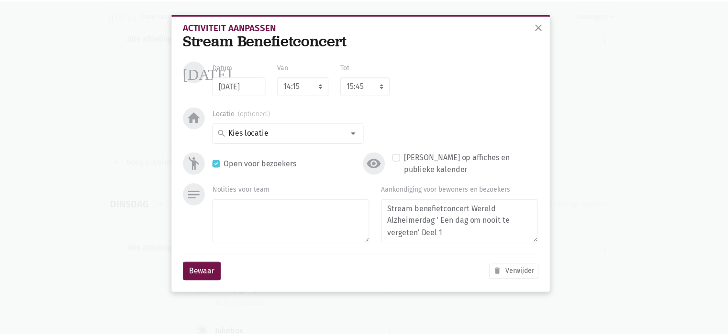
scroll to position [49, 0]
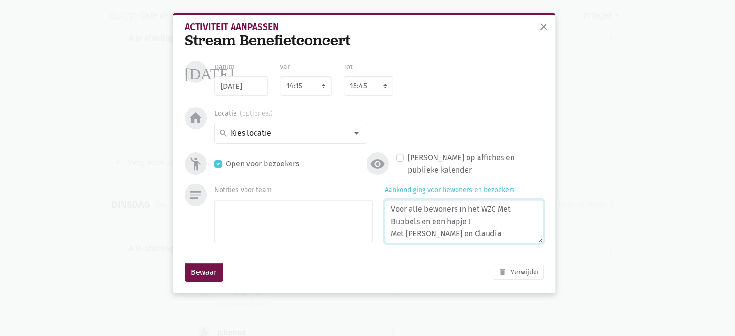
click at [457, 232] on textarea "Stream benefietconcert Wereld Alzheimerdag ' Een dag om nooit te vergeten' Deel…" at bounding box center [464, 222] width 158 height 44
click at [417, 233] on textarea "Stream benefietconcert Wereld Alzheimerdag ' Een dag om nooit te vergeten' Deel…" at bounding box center [464, 222] width 158 height 44
type textarea "Stream benefietconcert Wereld Alzheimerdag ' Een dag om nooit te vergeten' Deel…"
click at [214, 274] on button "Bewaar" at bounding box center [204, 272] width 38 height 19
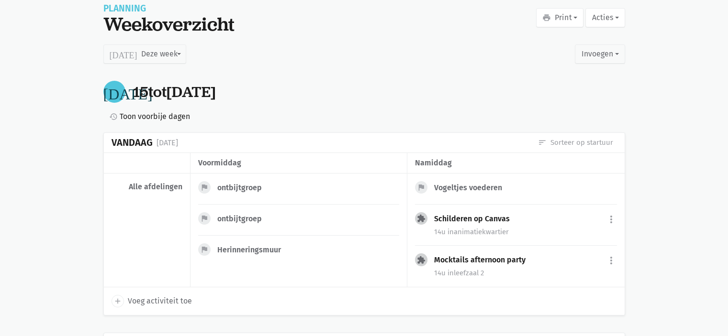
scroll to position [0, 0]
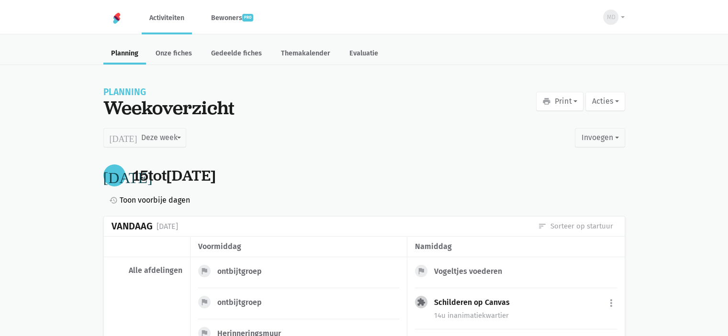
click at [162, 202] on span "Toon voorbije dagen" at bounding box center [155, 200] width 70 height 12
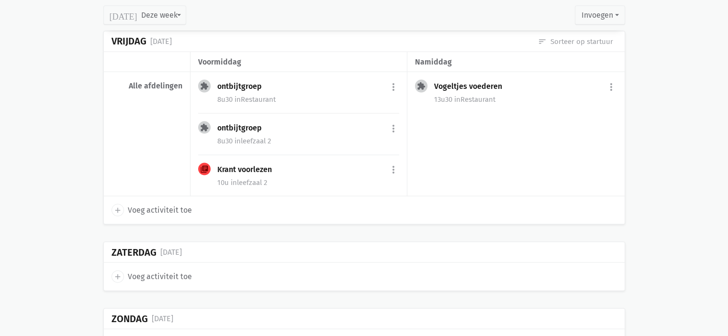
scroll to position [2021, 0]
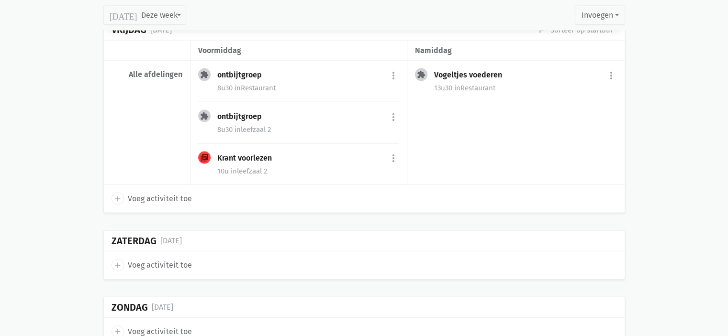
click at [147, 193] on span "Voeg activiteit toe" at bounding box center [160, 199] width 64 height 12
select select "14:00"
select select "15:00"
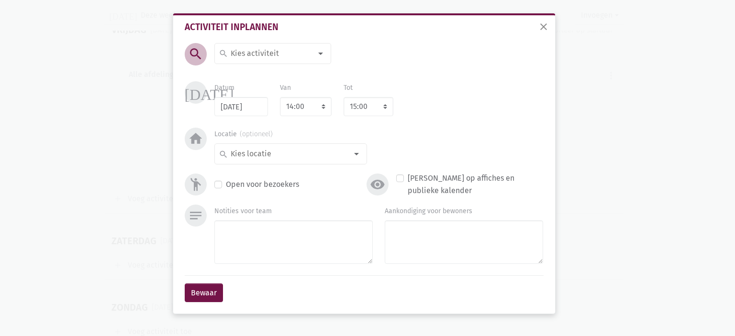
click at [244, 48] on input at bounding box center [270, 53] width 83 height 12
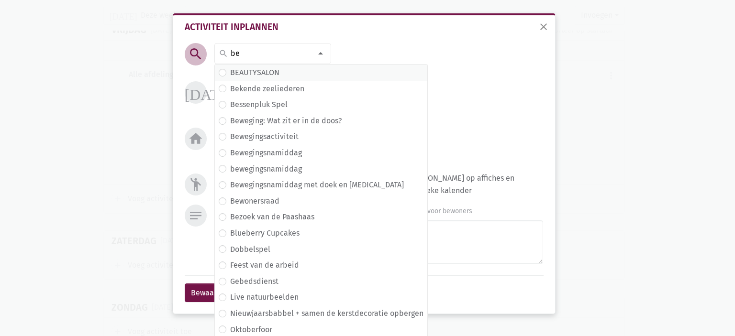
type input "be"
click at [251, 77] on label "BEAUTYSALON" at bounding box center [254, 73] width 49 height 12
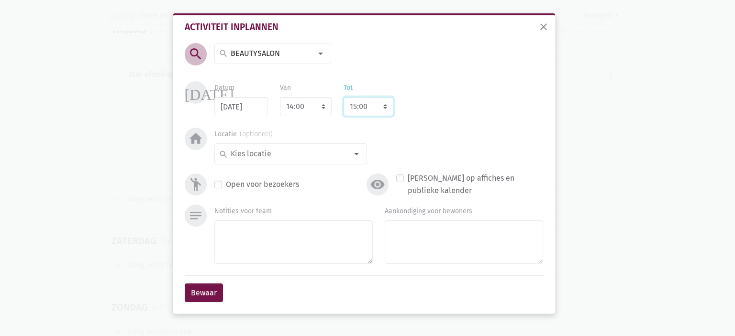
click at [380, 105] on select "8:00 8:15 8:30 8:45 9:00 9:15 9:30 9:45 10:00 10:15 10:30 10:45 11:00 11:15 11:…" at bounding box center [369, 106] width 50 height 19
select select "16:00"
click at [344, 97] on select "8:00 8:15 8:30 8:45 9:00 9:15 9:30 9:45 10:00 10:15 10:30 10:45 11:00 11:15 11:…" at bounding box center [369, 106] width 50 height 19
click at [299, 152] on input at bounding box center [288, 154] width 118 height 12
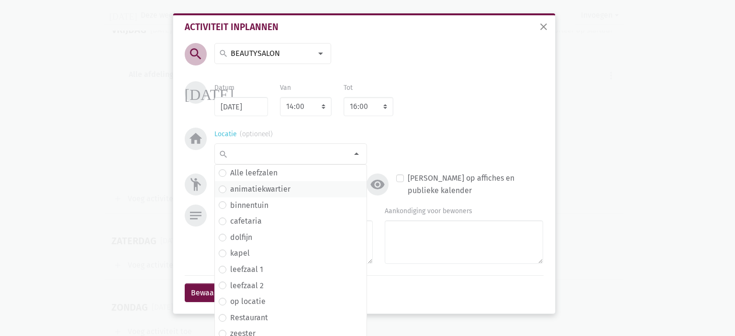
click at [273, 190] on label "animatiekwartier" at bounding box center [260, 189] width 60 height 12
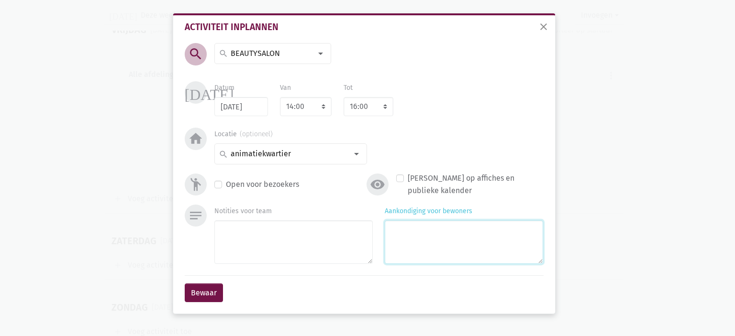
click at [458, 224] on textarea "Aankondiging voor bewoners" at bounding box center [464, 243] width 158 height 44
type textarea "Met [PERSON_NAME]"
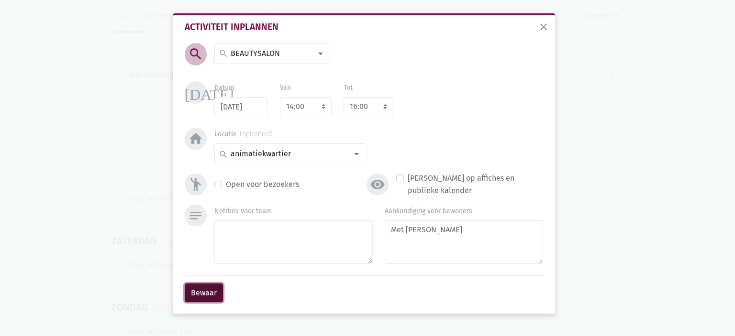
click at [199, 292] on button "Bewaar" at bounding box center [204, 293] width 38 height 19
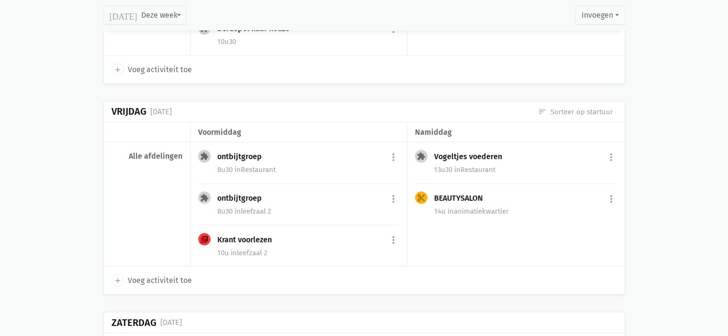
click at [137, 275] on span "Voeg activiteit toe" at bounding box center [160, 281] width 64 height 12
select select "14:00"
select select "15:00"
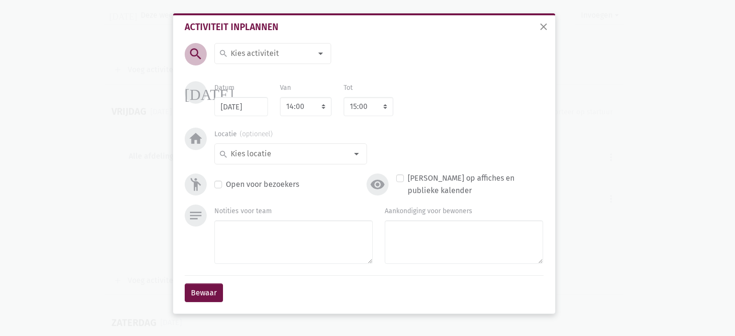
click at [284, 59] on input at bounding box center [270, 53] width 83 height 12
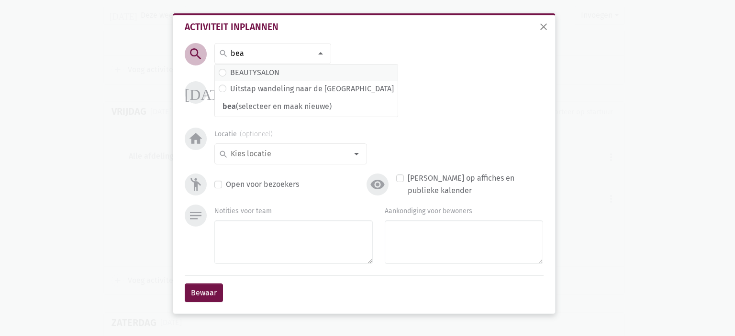
type input "bea"
click at [292, 75] on span "BEAUTYSALON" at bounding box center [306, 73] width 175 height 12
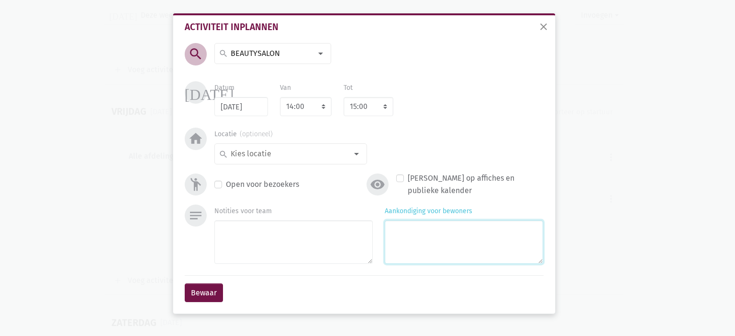
click at [411, 232] on textarea "Aankondiging voor bewoners" at bounding box center [464, 243] width 158 height 44
type textarea "Met [PERSON_NAME]"
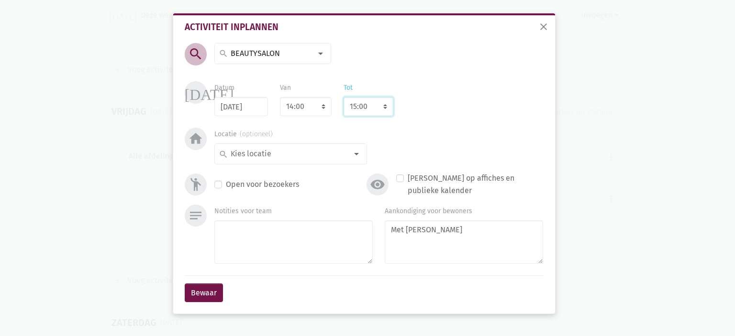
click at [365, 109] on select "8:00 8:15 8:30 8:45 9:00 9:15 9:30 9:45 10:00 10:15 10:30 10:45 11:00 11:15 11:…" at bounding box center [369, 106] width 50 height 19
select select "16:00"
click at [344, 97] on select "8:00 8:15 8:30 8:45 9:00 9:15 9:30 9:45 10:00 10:15 10:30 10:45 11:00 11:15 11:…" at bounding box center [369, 106] width 50 height 19
click at [302, 144] on div "search Alle leefzalen animatiekwartier binnentuin cafetaria dolfijn kapel leefz…" at bounding box center [290, 154] width 153 height 21
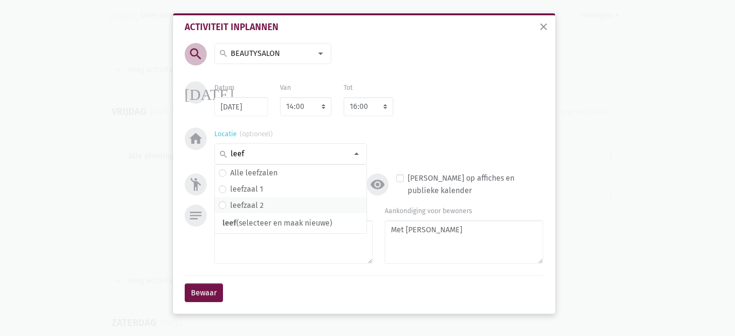
type input "leef"
click at [287, 208] on span "leefzaal 2" at bounding box center [291, 206] width 144 height 12
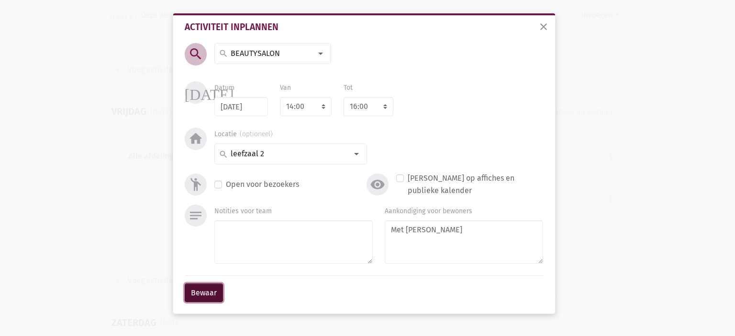
click at [204, 291] on button "Bewaar" at bounding box center [204, 293] width 38 height 19
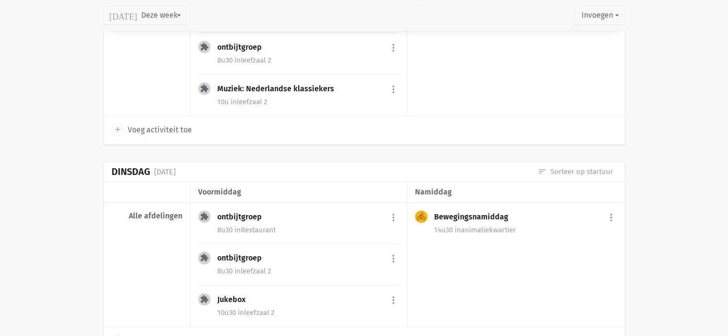
scroll to position [1330, 0]
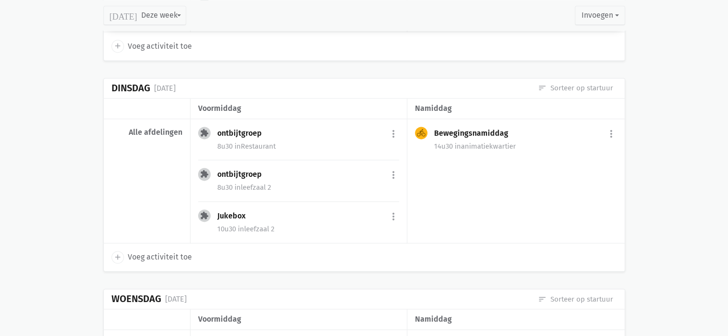
click at [141, 251] on span "Voeg activiteit toe" at bounding box center [160, 257] width 64 height 12
select select "14:00"
select select "15:00"
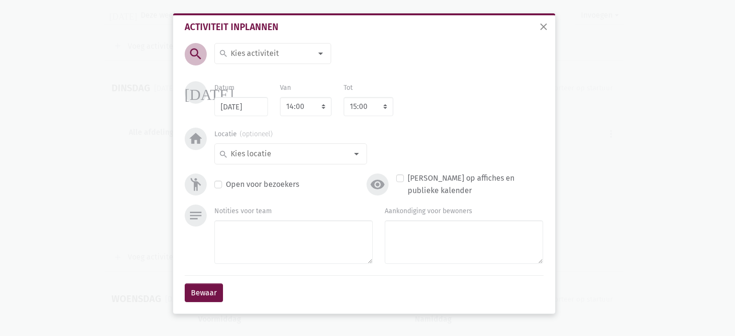
click at [276, 55] on input at bounding box center [270, 53] width 83 height 12
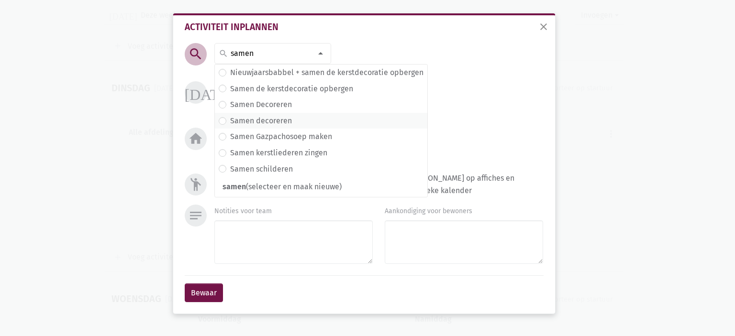
type input "samen"
click at [287, 116] on label "Samen decoreren" at bounding box center [261, 121] width 62 height 12
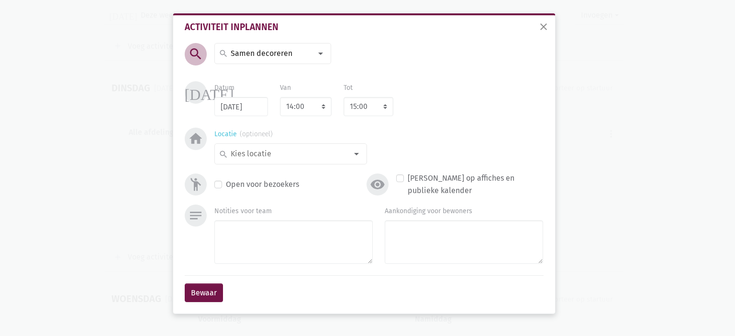
click at [300, 164] on div "search" at bounding box center [290, 154] width 153 height 21
type input "leef"
click at [285, 188] on span "leefzaal 1" at bounding box center [291, 189] width 144 height 12
click at [386, 105] on select "8:00 8:15 8:30 8:45 9:00 9:15 9:30 9:45 10:00 10:15 10:30 10:45 11:00 11:15 11:…" at bounding box center [369, 106] width 50 height 19
select select "15:30"
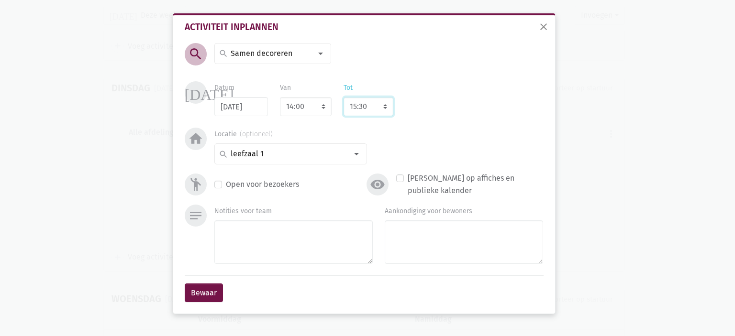
click at [344, 97] on select "8:00 8:15 8:30 8:45 9:00 9:15 9:30 9:45 10:00 10:15 10:30 10:45 11:00 11:15 11:…" at bounding box center [369, 106] width 50 height 19
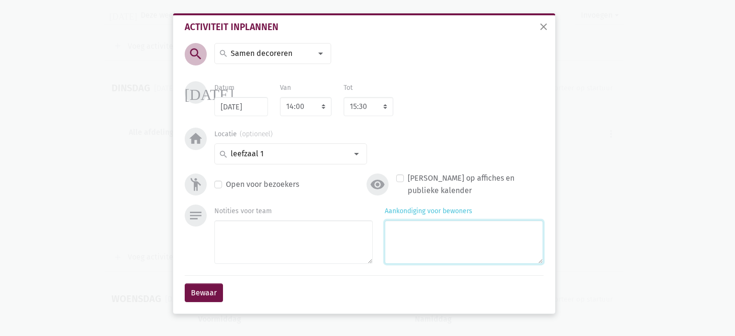
click at [427, 233] on textarea "Aankondiging voor bewoners" at bounding box center [464, 243] width 158 height 44
type textarea "Met Marlies"
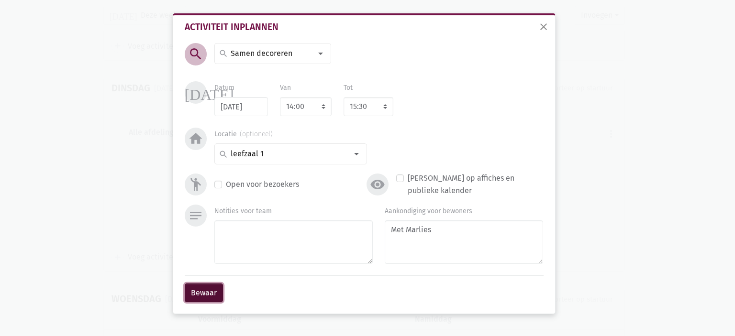
click at [212, 287] on button "Bewaar" at bounding box center [204, 293] width 38 height 19
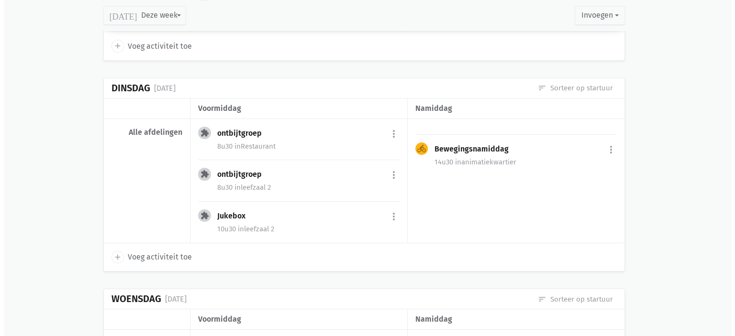
scroll to position [1308, 0]
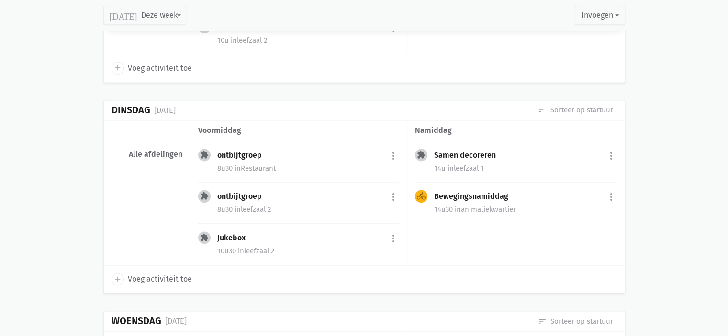
click at [137, 275] on span "Voeg activiteit toe" at bounding box center [160, 279] width 64 height 12
select select "14:00"
select select "15:00"
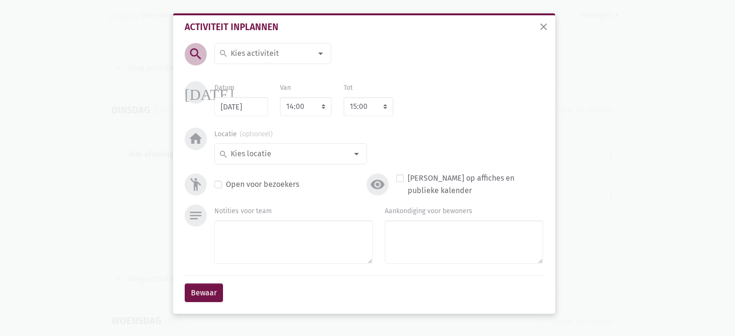
click at [256, 53] on input at bounding box center [270, 53] width 83 height 12
type input "bordspellen"
click at [239, 71] on label "Bordspellen naar keuze" at bounding box center [271, 73] width 82 height 12
click at [367, 112] on select "8:00 8:15 8:30 8:45 9:00 9:15 9:30 9:45 10:00 10:15 10:30 10:45 11:00 11:15 11:…" at bounding box center [369, 106] width 50 height 19
select select "16:00"
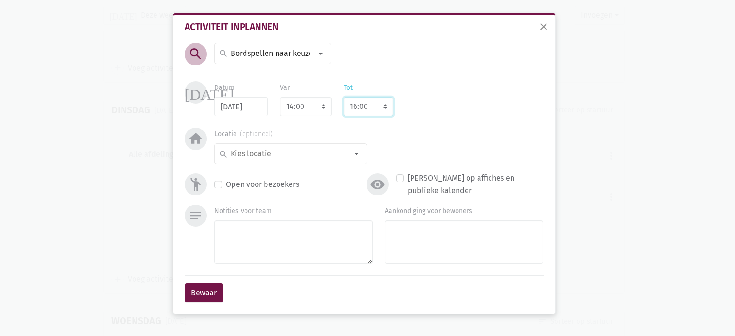
click at [344, 97] on select "8:00 8:15 8:30 8:45 9:00 9:15 9:30 9:45 10:00 10:15 10:30 10:45 11:00 11:15 11:…" at bounding box center [369, 106] width 50 height 19
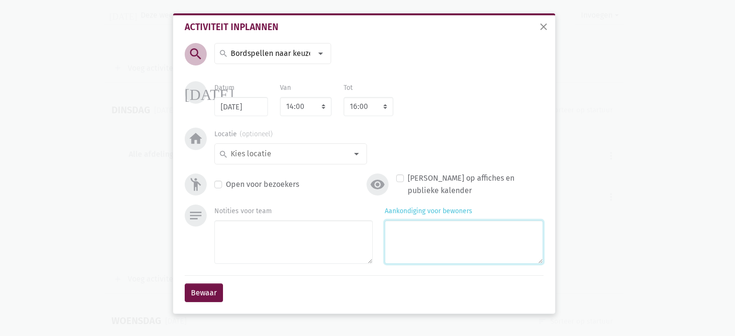
click at [419, 241] on textarea "Aankondiging voor bewoners" at bounding box center [464, 243] width 158 height 44
type textarea "Met [PERSON_NAME]"
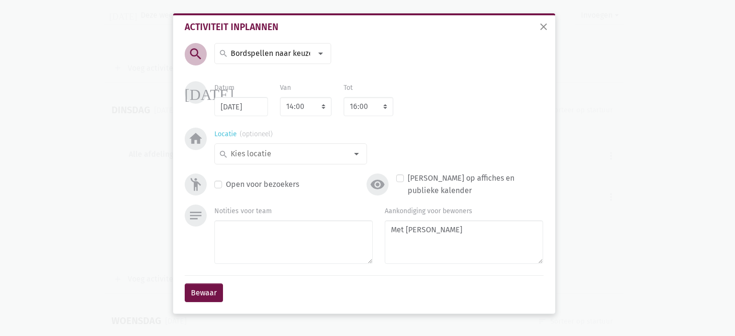
click at [269, 164] on div "search" at bounding box center [290, 154] width 153 height 21
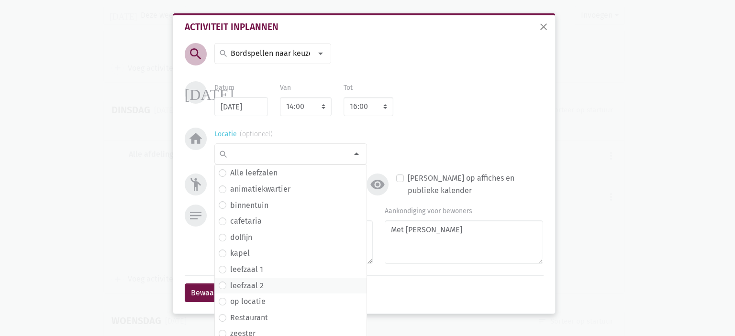
click at [264, 285] on span "leefzaal 2" at bounding box center [291, 286] width 144 height 12
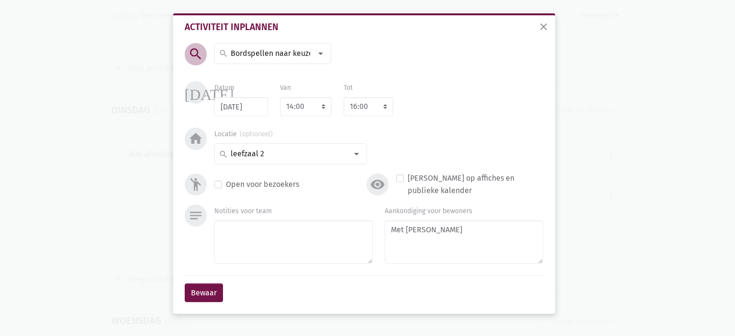
click at [226, 185] on label "Open voor bezoekers" at bounding box center [262, 184] width 73 height 12
click at [220, 185] on input "Open voor bezoekers" at bounding box center [218, 183] width 8 height 10
checkbox input "true"
click at [194, 296] on button "Bewaar" at bounding box center [204, 293] width 38 height 19
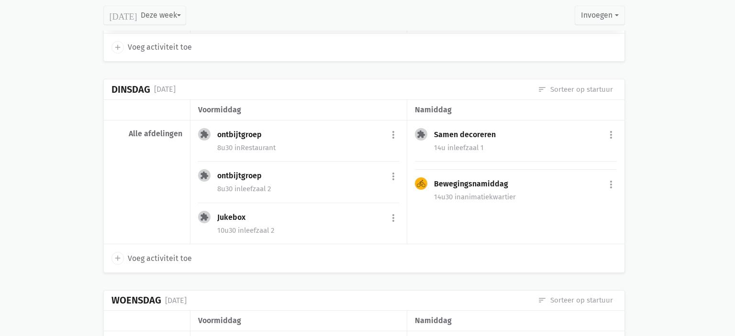
scroll to position [1287, 0]
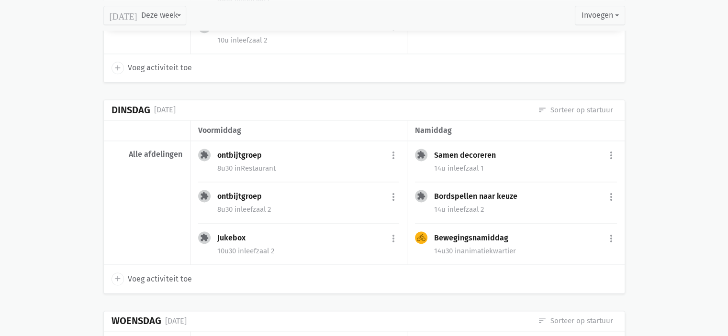
click at [160, 275] on span "Voeg activiteit toe" at bounding box center [160, 279] width 64 height 12
select select "14:00"
select select "15:00"
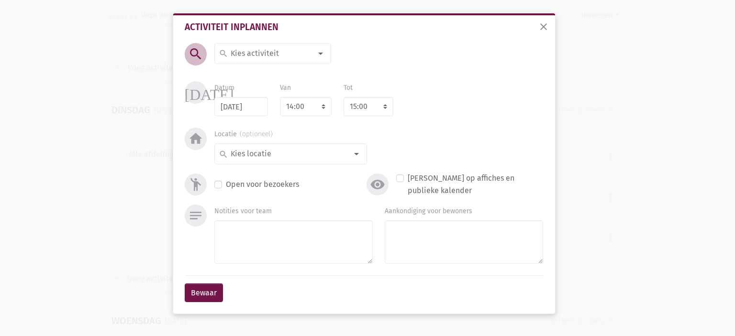
click at [261, 55] on input at bounding box center [270, 53] width 83 height 12
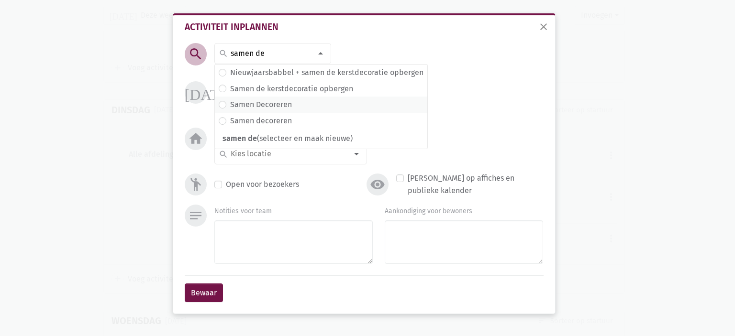
type input "samen de"
click at [256, 102] on label "Samen Decoreren" at bounding box center [261, 105] width 62 height 12
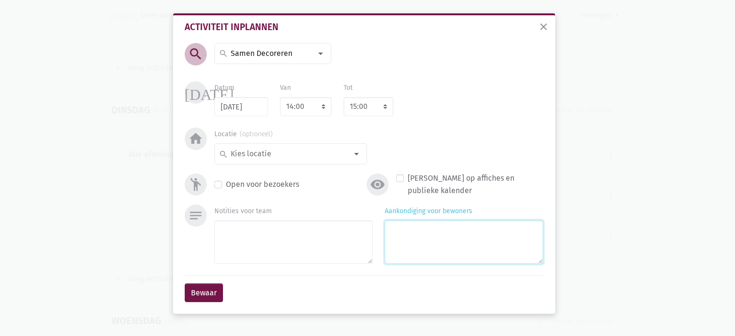
click at [440, 241] on textarea "Aankondiging voor bewoners" at bounding box center [464, 243] width 158 height 44
type textarea "a"
type textarea "Met claire"
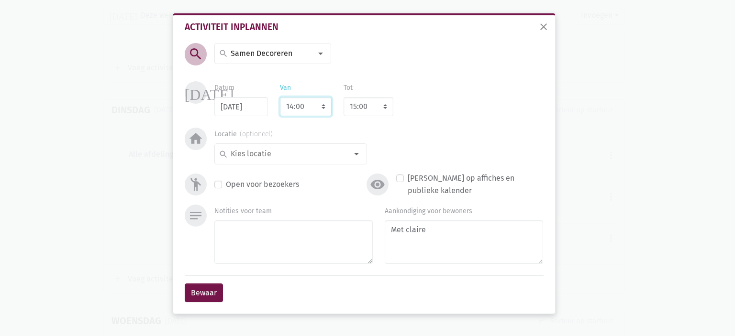
click at [327, 101] on select "7:00 7:15 7:30 7:45 8:00 8:15 8:30 8:45 9:00 9:15 9:30 9:45 10:00 10:15 10:30 1…" at bounding box center [306, 106] width 52 height 19
select select "15:00"
click at [280, 97] on select "7:00 7:15 7:30 7:45 8:00 8:15 8:30 8:45 9:00 9:15 9:30 9:45 10:00 10:15 10:30 1…" at bounding box center [306, 106] width 52 height 19
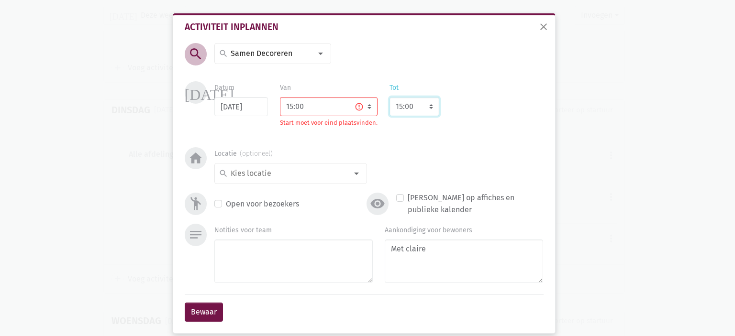
click at [401, 109] on select "8:00 8:15 8:30 8:45 9:00 9:15 9:30 9:45 10:00 10:15 10:30 10:45 11:00 11:15 11:…" at bounding box center [414, 106] width 50 height 19
select select "23:00"
click at [415, 103] on select "8:00 8:15 8:30 8:45 9:00 9:15 9:30 9:45 10:00 10:15 10:30 10:45 11:00 11:15 11:…" at bounding box center [414, 106] width 50 height 19
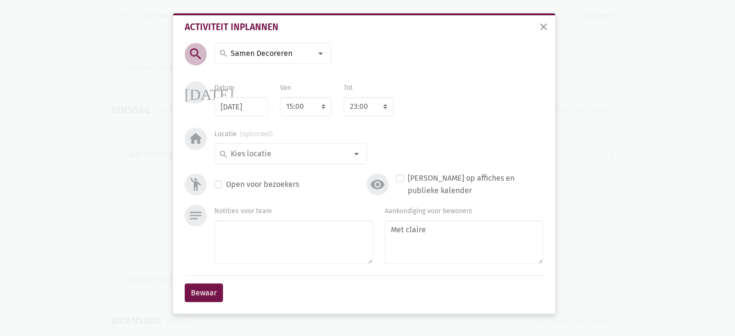
click at [417, 103] on div "Datum 23/09/2025 Van 7:00 7:15 7:30 7:45 8:00 8:15 8:30 8:45 9:00 9:15 9:30 9:4…" at bounding box center [379, 98] width 341 height 35
click at [375, 109] on select "8:00 8:15 8:30 8:45 9:00 9:15 9:30 9:45 10:00 10:15 10:30 10:45 11:00 11:15 11:…" at bounding box center [369, 106] width 50 height 19
select select "16:00"
click at [344, 97] on select "8:00 8:15 8:30 8:45 9:00 9:15 9:30 9:45 10:00 10:15 10:30 10:45 11:00 11:15 11:…" at bounding box center [369, 106] width 50 height 19
click at [473, 233] on textarea "Met claire" at bounding box center [464, 243] width 158 height 44
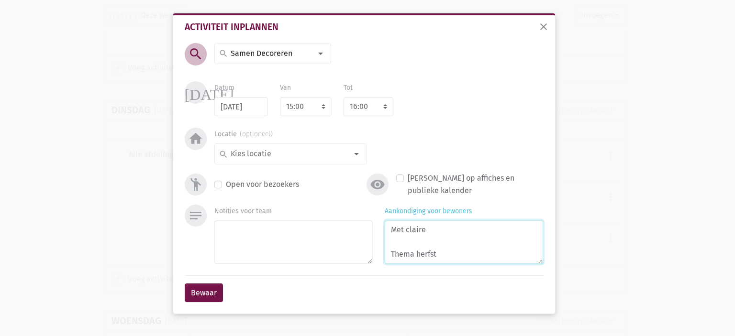
type textarea "Met claire Thema herfst"
click at [351, 155] on div at bounding box center [356, 153] width 19 height 19
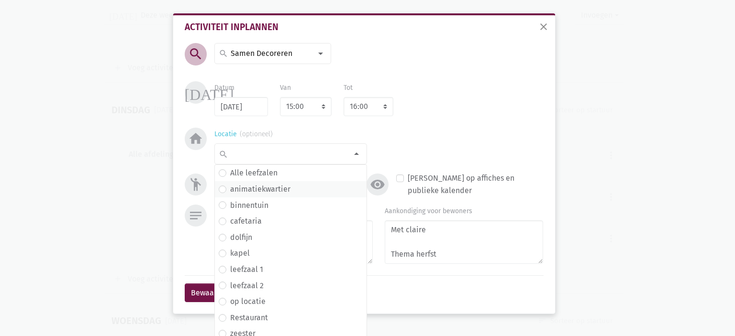
click at [278, 188] on label "animatiekwartier" at bounding box center [260, 189] width 60 height 12
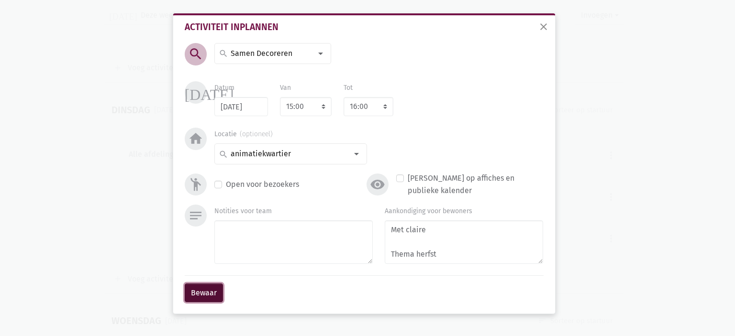
click at [208, 292] on button "Bewaar" at bounding box center [204, 293] width 38 height 19
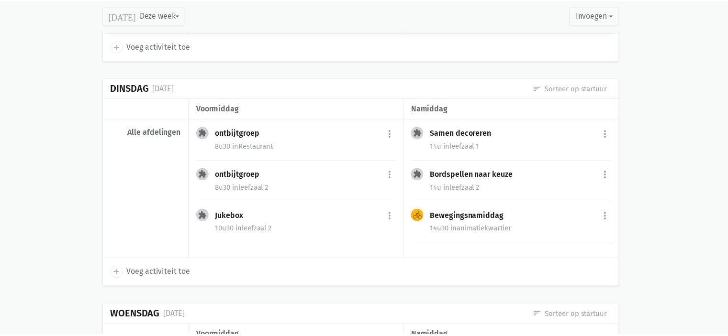
scroll to position [1286, 0]
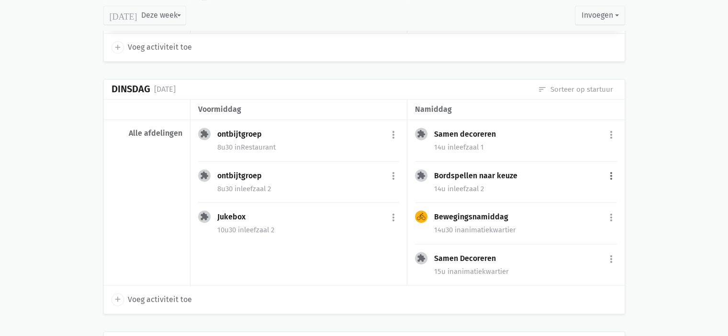
click at [609, 172] on button "more_vert" at bounding box center [610, 176] width 11 height 18
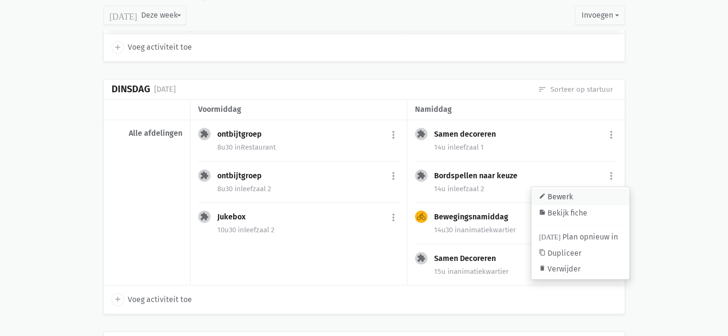
click at [593, 193] on link "edit Bewerk" at bounding box center [580, 197] width 98 height 16
select select "14:00"
select select "16:00"
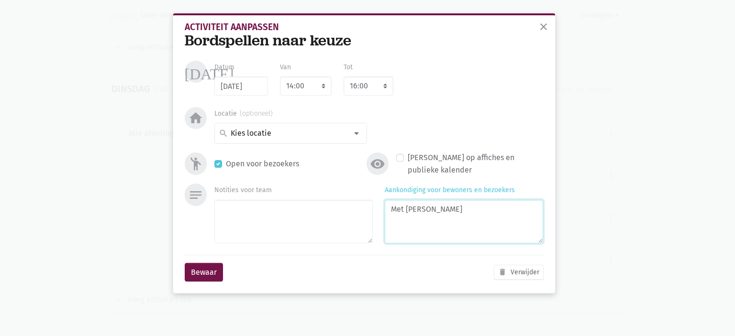
click at [500, 222] on textarea "Met [PERSON_NAME]" at bounding box center [464, 222] width 158 height 44
type textarea "Met [PERSON_NAME] en ([PERSON_NAME] - opstart)"
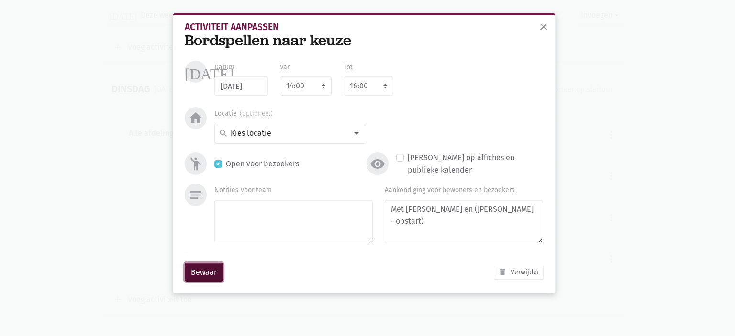
click at [210, 279] on button "Bewaar" at bounding box center [204, 272] width 38 height 19
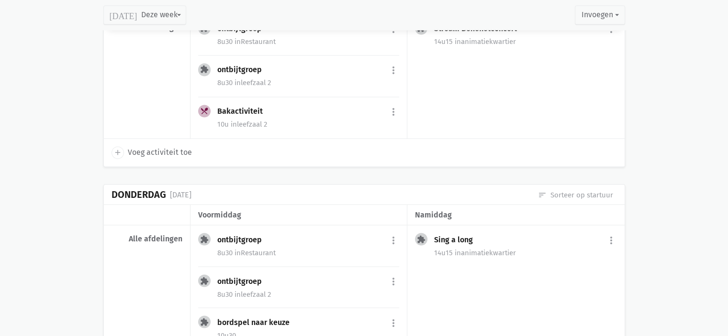
scroll to position [1680, 0]
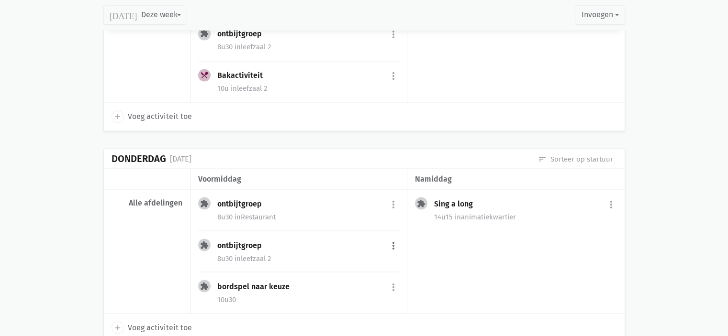
click at [393, 242] on button "more_vert" at bounding box center [393, 246] width 11 height 18
click at [509, 235] on div "extension Sing a long more_vert edit Bewerk summarize Bekijk fiche today Plan o…" at bounding box center [515, 251] width 217 height 124
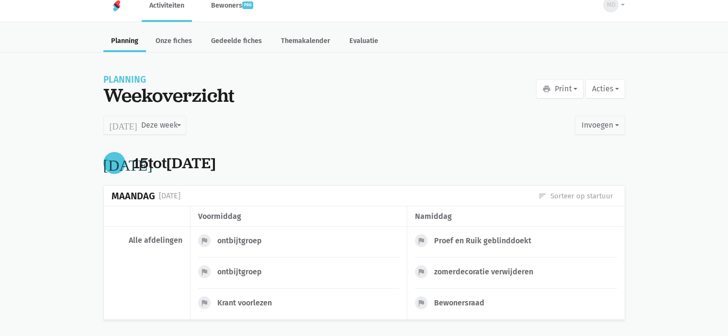
scroll to position [0, 0]
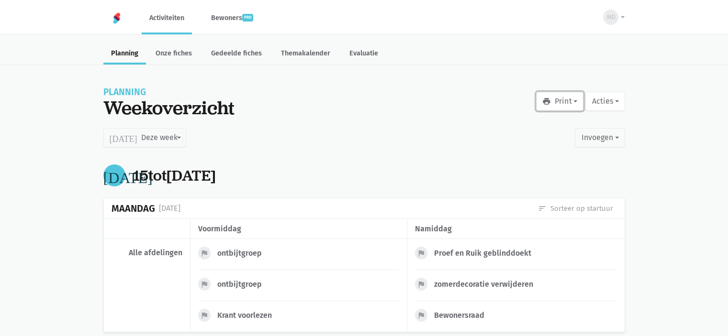
click at [564, 101] on button "print Print" at bounding box center [559, 101] width 47 height 19
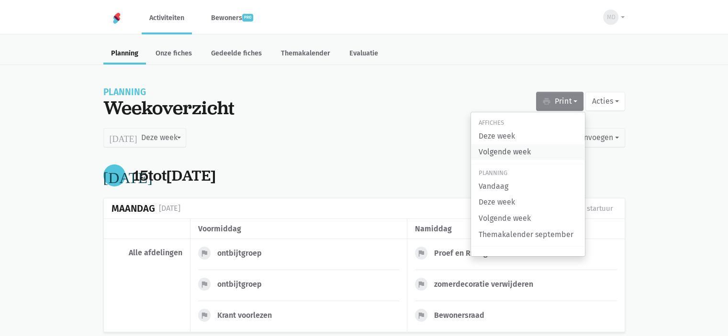
click at [534, 155] on link "Volgende week" at bounding box center [528, 152] width 114 height 16
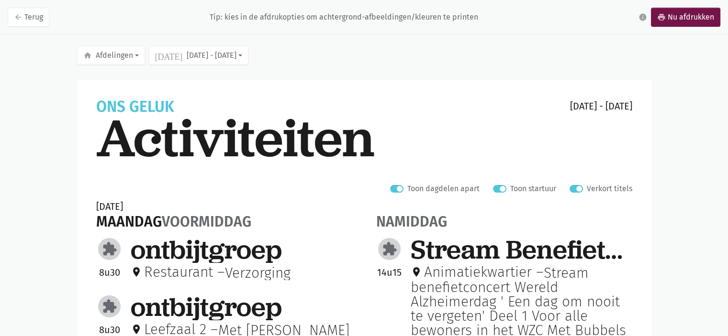
drag, startPoint x: 580, startPoint y: 195, endPoint x: 580, endPoint y: 188, distance: 7.2
click at [587, 188] on label "Verkort titels" at bounding box center [609, 189] width 45 height 12
click at [577, 188] on input "Verkort titels" at bounding box center [573, 188] width 8 height 10
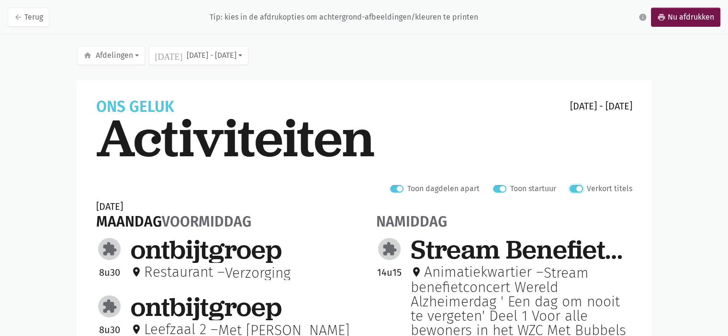
checkbox input "false"
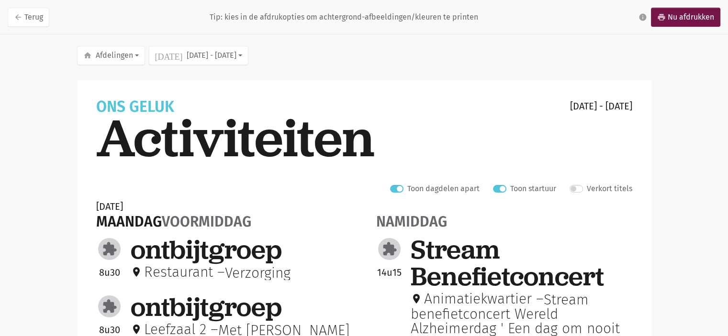
drag, startPoint x: 465, startPoint y: 111, endPoint x: 524, endPoint y: 95, distance: 60.8
click at [466, 111] on div "Ons Geluk 22 - 28 sep" at bounding box center [364, 106] width 536 height 13
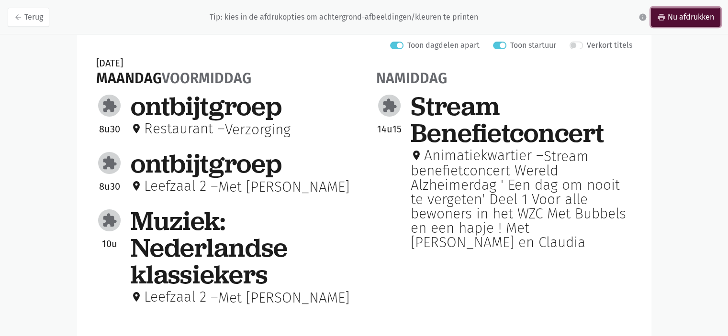
drag, startPoint x: 699, startPoint y: 15, endPoint x: 520, endPoint y: 281, distance: 319.9
click at [699, 15] on link "print Nu afdrukken" at bounding box center [685, 17] width 69 height 19
click at [31, 23] on link "arrow_back Terug" at bounding box center [29, 17] width 42 height 19
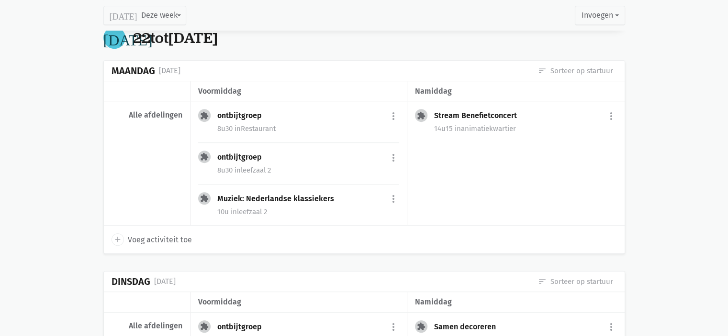
scroll to position [610, 0]
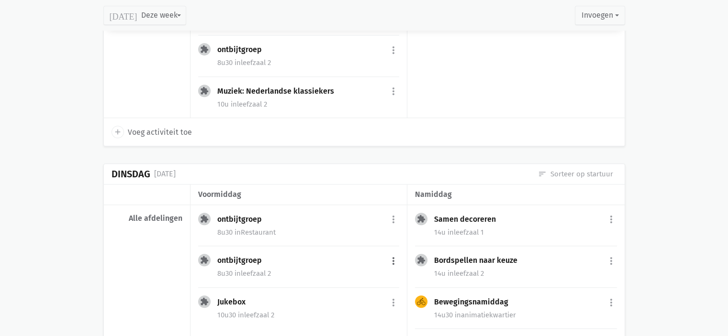
click at [393, 255] on button "more_vert" at bounding box center [393, 261] width 11 height 18
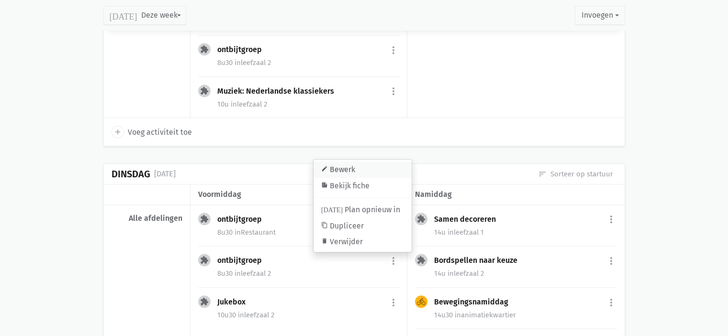
click at [367, 167] on link "edit Bewerk" at bounding box center [362, 170] width 98 height 16
select select "8:30"
select select "9:30"
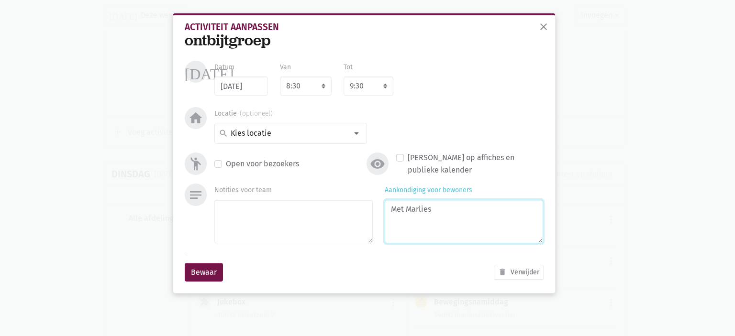
drag, startPoint x: 442, startPoint y: 215, endPoint x: 446, endPoint y: 218, distance: 5.2
click at [442, 214] on textarea "Met Marlies" at bounding box center [464, 222] width 158 height 44
type textarea "Met [PERSON_NAME]"
click at [191, 275] on button "Bewaar" at bounding box center [204, 272] width 38 height 19
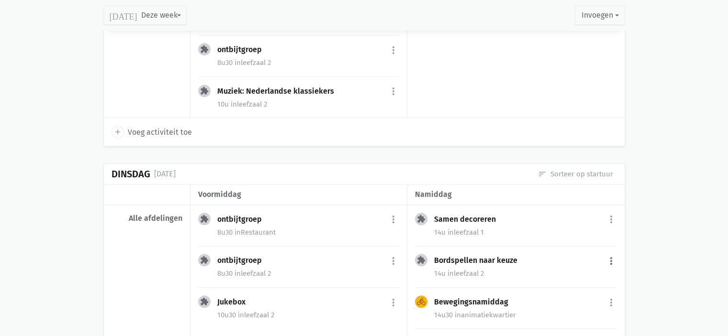
click at [610, 258] on button "more_vert" at bounding box center [610, 261] width 11 height 18
click at [589, 164] on link "edit Bewerk" at bounding box center [580, 170] width 98 height 16
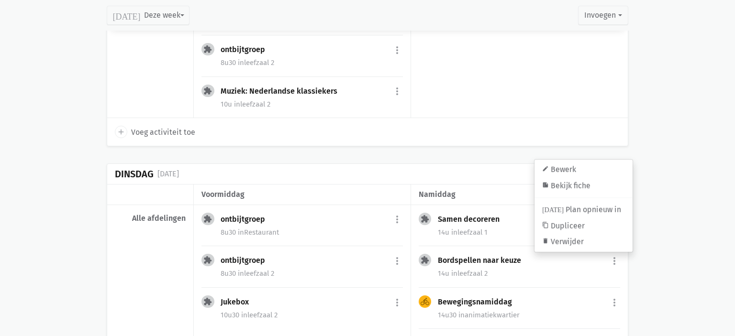
select select "14:00"
select select "16:00"
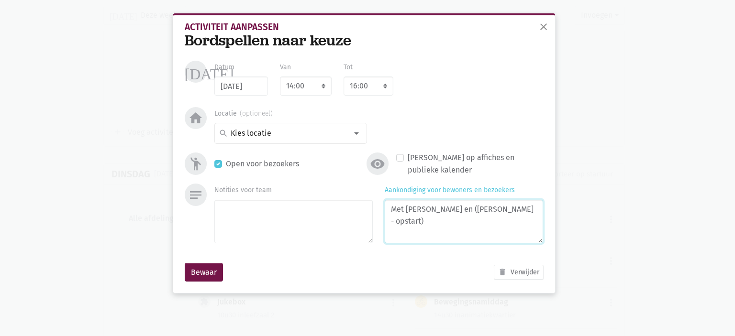
drag, startPoint x: 512, startPoint y: 212, endPoint x: 439, endPoint y: 189, distance: 77.2
click at [417, 195] on div "Aankondiging voor bewoners en bezoekers Met [PERSON_NAME] en (Claire - opstart)" at bounding box center [464, 213] width 158 height 59
type textarea "Met [PERSON_NAME]"
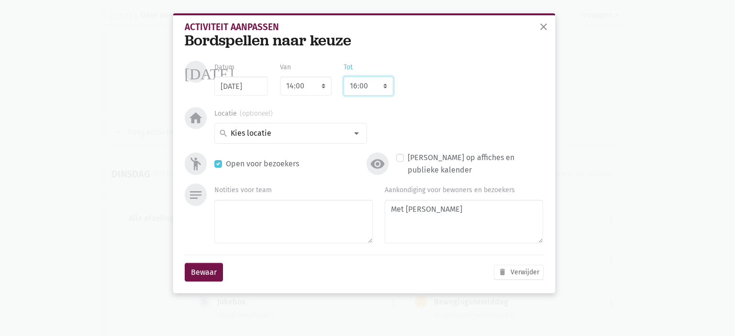
click at [382, 88] on select "8:00 8:15 8:30 8:45 9:00 9:15 9:30 9:45 10:00 10:15 10:30 10:45 11:00 11:15 11:…" at bounding box center [369, 86] width 50 height 19
select select "15:00"
click at [344, 77] on select "8:00 8:15 8:30 8:45 9:00 9:15 9:30 9:45 10:00 10:15 10:30 10:45 11:00 11:15 11:…" at bounding box center [369, 86] width 50 height 19
click at [331, 137] on input at bounding box center [288, 133] width 118 height 12
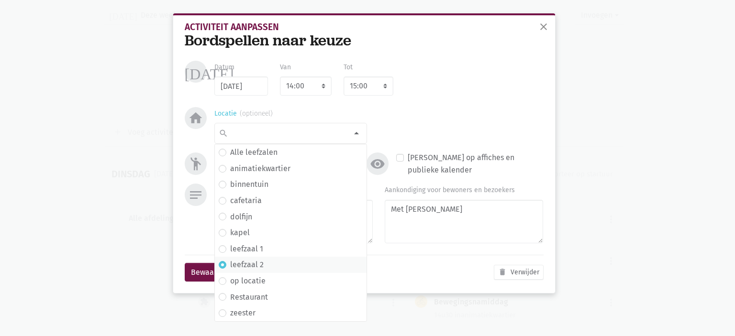
click at [239, 264] on label "leefzaal 2" at bounding box center [246, 265] width 33 height 12
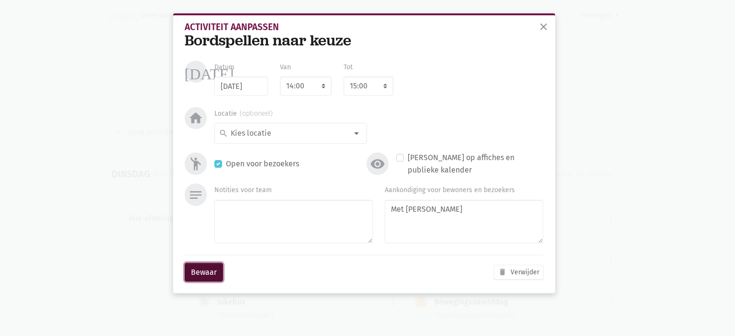
click at [196, 269] on button "Bewaar" at bounding box center [204, 272] width 38 height 19
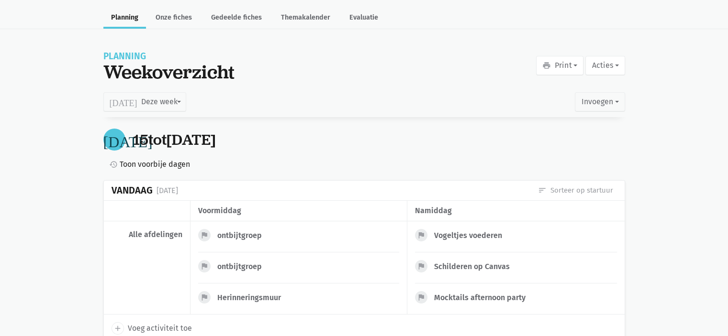
scroll to position [0, 0]
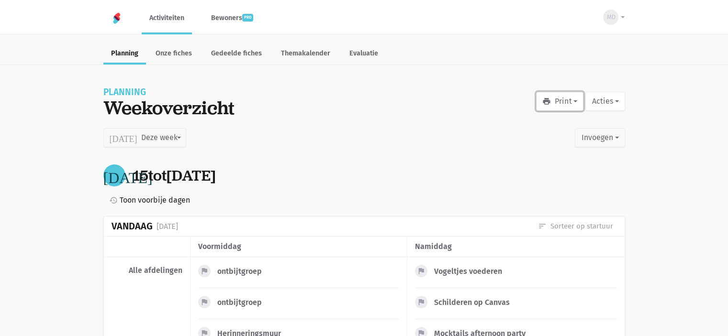
click at [564, 101] on button "print Print" at bounding box center [559, 101] width 47 height 19
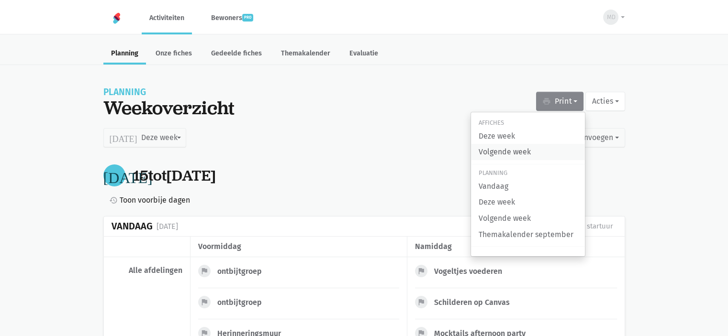
click at [506, 155] on link "Volgende week" at bounding box center [528, 152] width 114 height 16
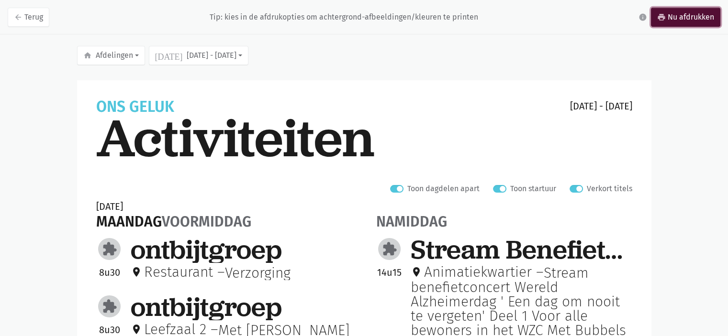
click at [706, 22] on link "print Nu afdrukken" at bounding box center [685, 17] width 69 height 19
